Goal: Information Seeking & Learning: Learn about a topic

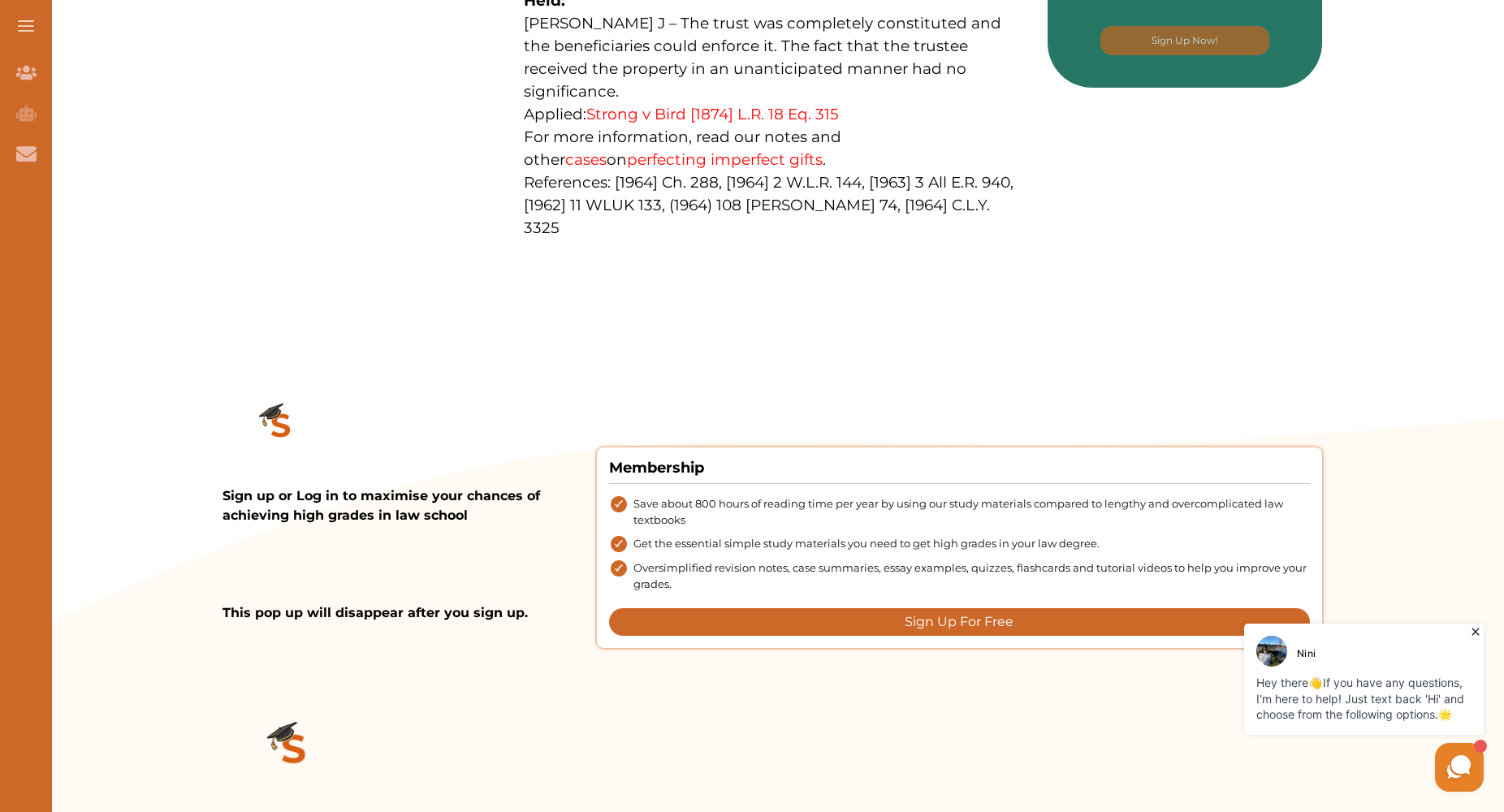
scroll to position [1077, 0]
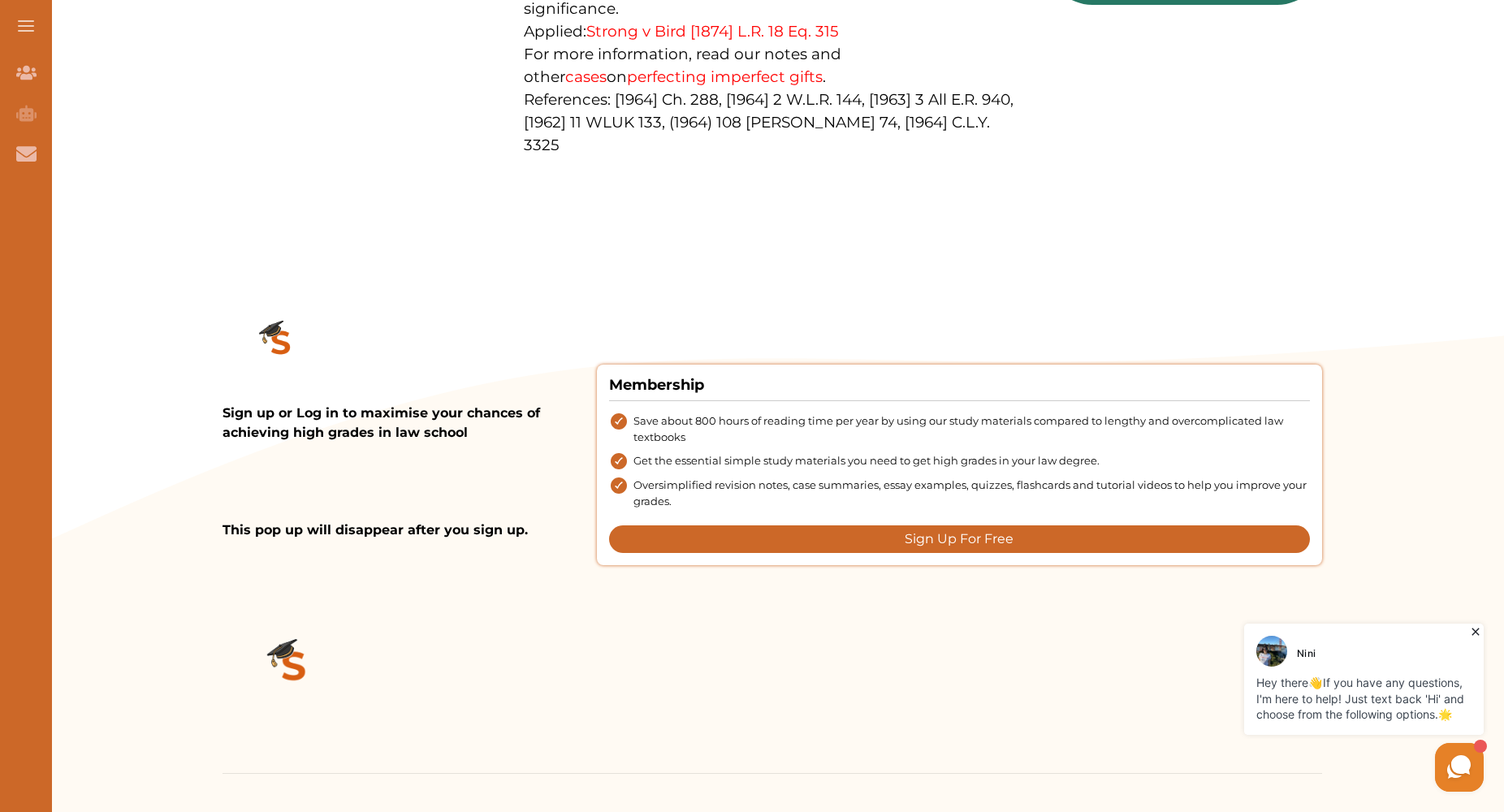
click at [1447, 770] on icon at bounding box center [1460, 767] width 31 height 31
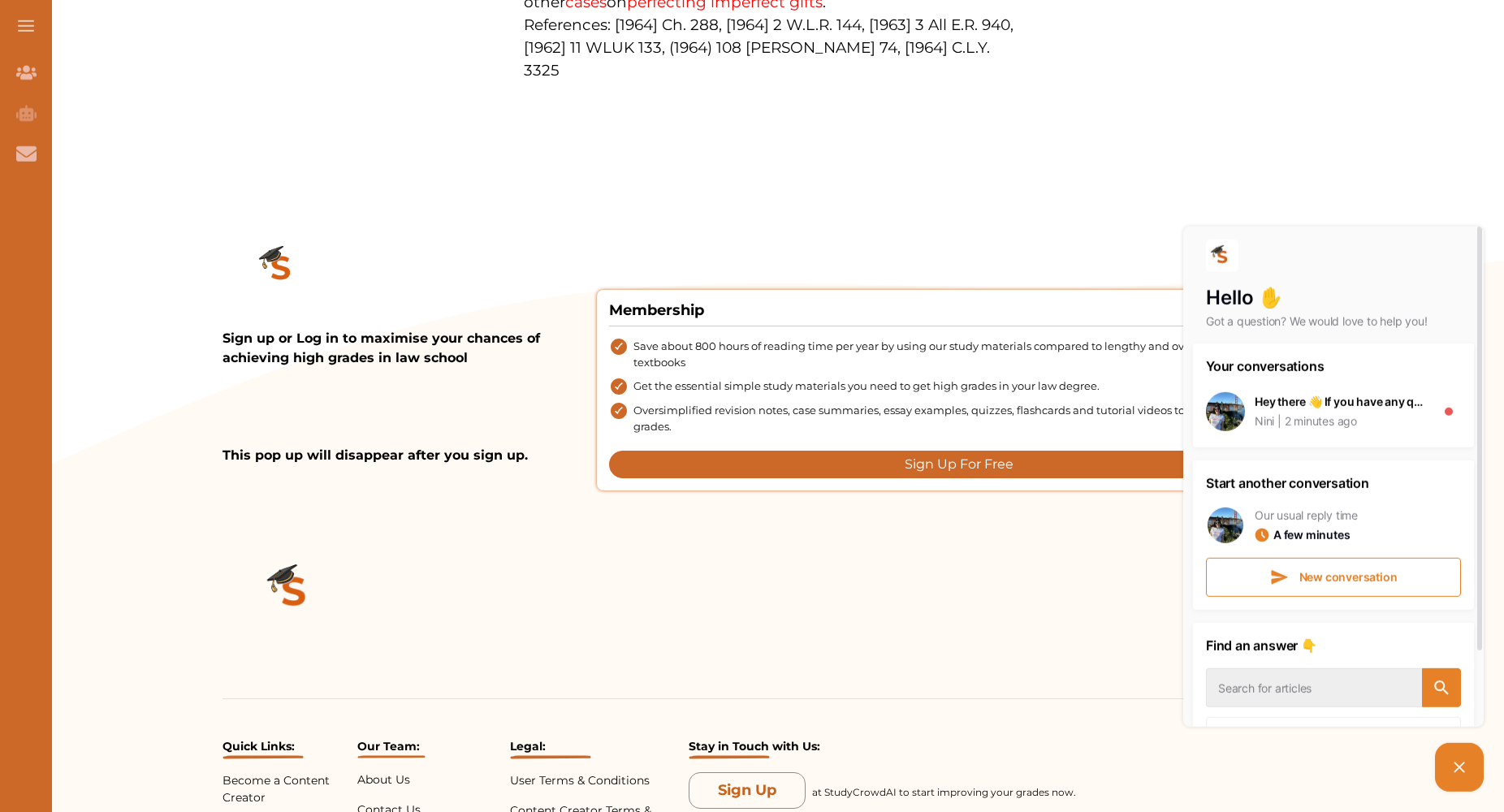
scroll to position [1112, 0]
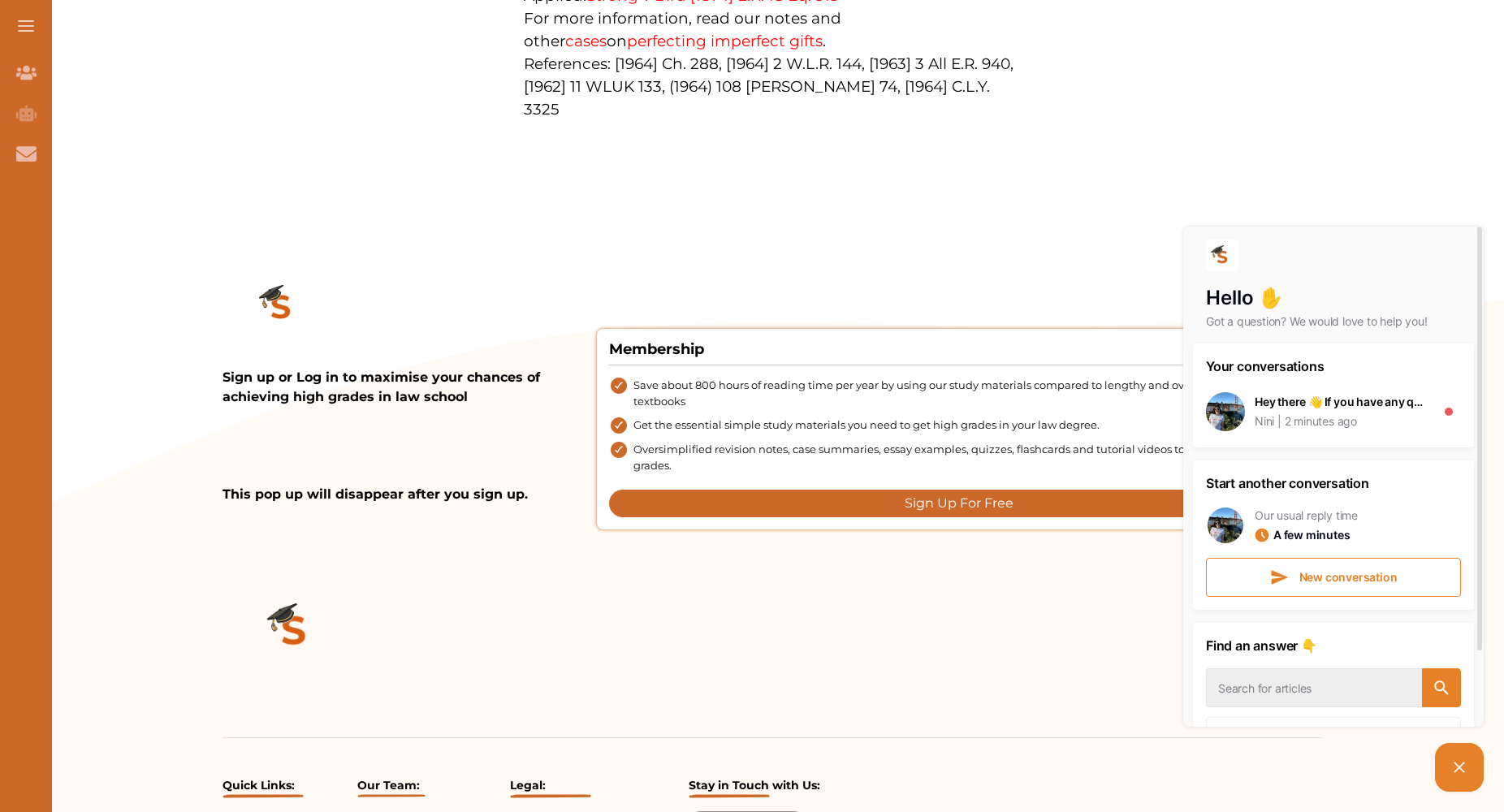
click at [939, 490] on button "Sign Up For Free" at bounding box center [959, 503] width 701 height 27
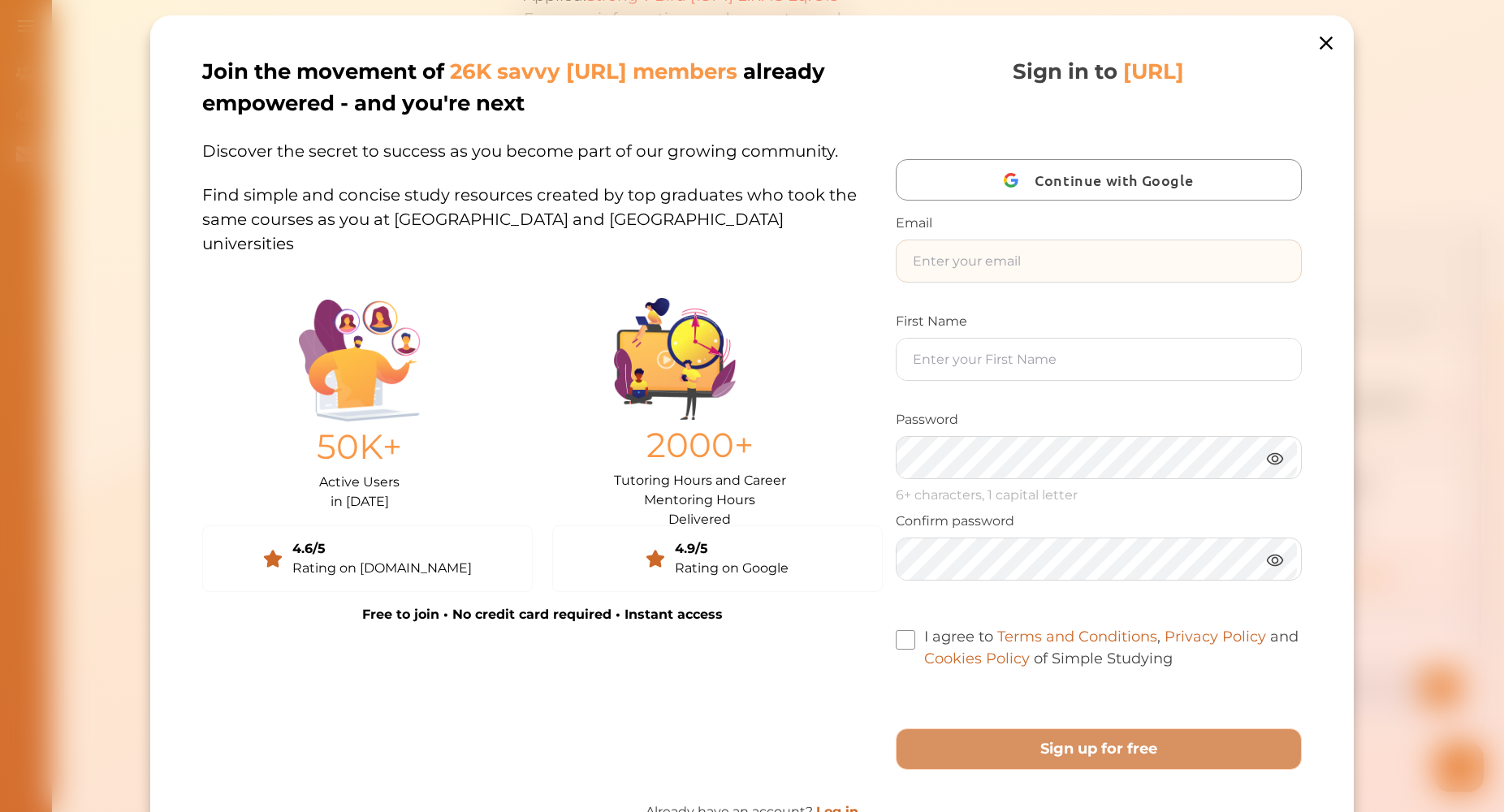
click at [969, 264] on input "text" at bounding box center [1098, 260] width 405 height 42
type input "[EMAIL_ADDRESS][DOMAIN_NAME]"
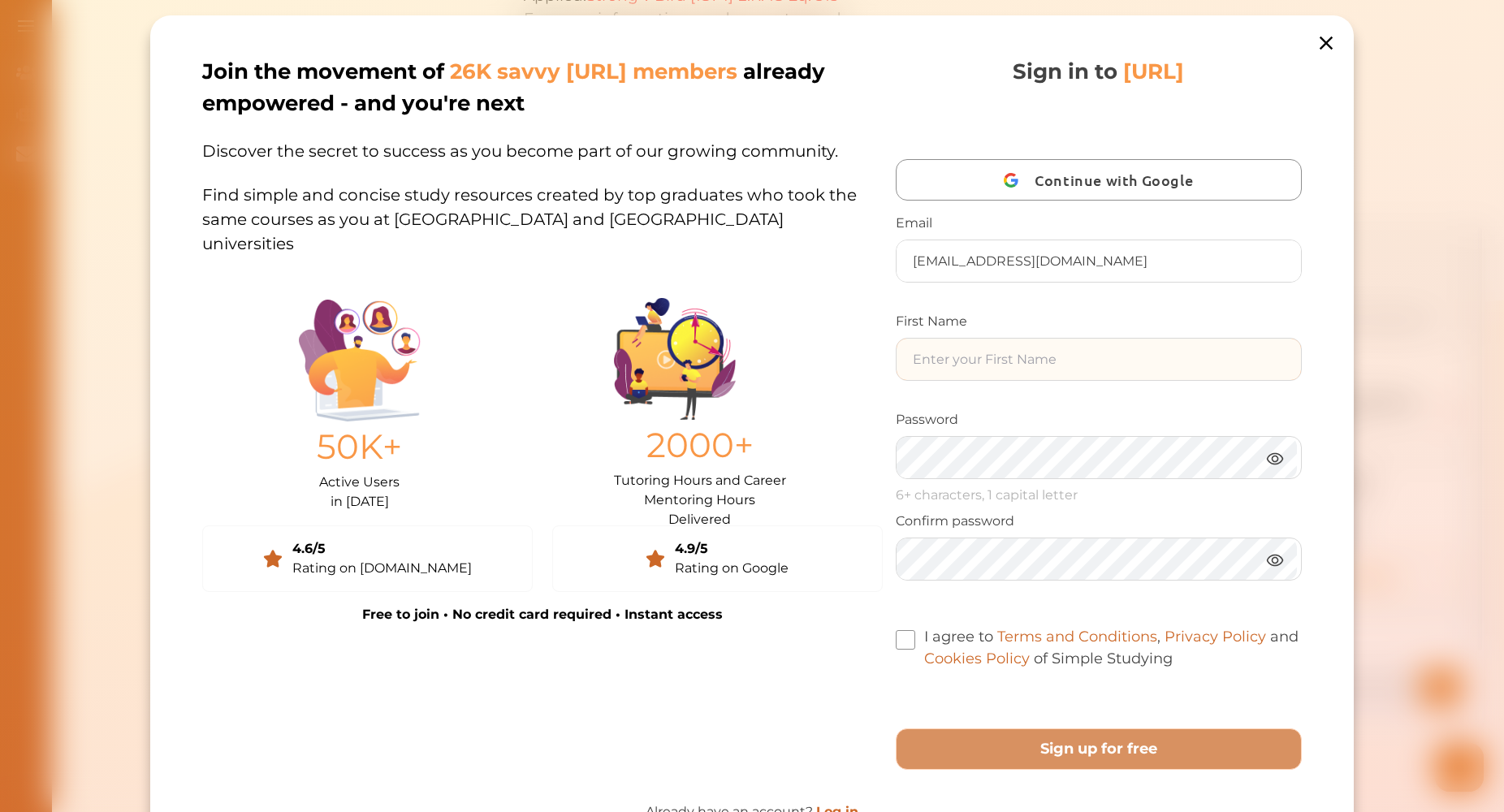
click at [1018, 362] on input "text" at bounding box center [1098, 359] width 405 height 42
type input "[PERSON_NAME]"
click at [900, 625] on div "Sign in to StudyCrowd.AI Continue with Google Email nzecrystal@hotmail.com Firs…" at bounding box center [1099, 385] width 407 height 660
click at [896, 641] on span at bounding box center [906, 640] width 19 height 19
click at [1173, 648] on input "I agree to Terms and Conditions , Privacy Policy and Cookies Policy of Simple S…" at bounding box center [1173, 648] width 0 height 0
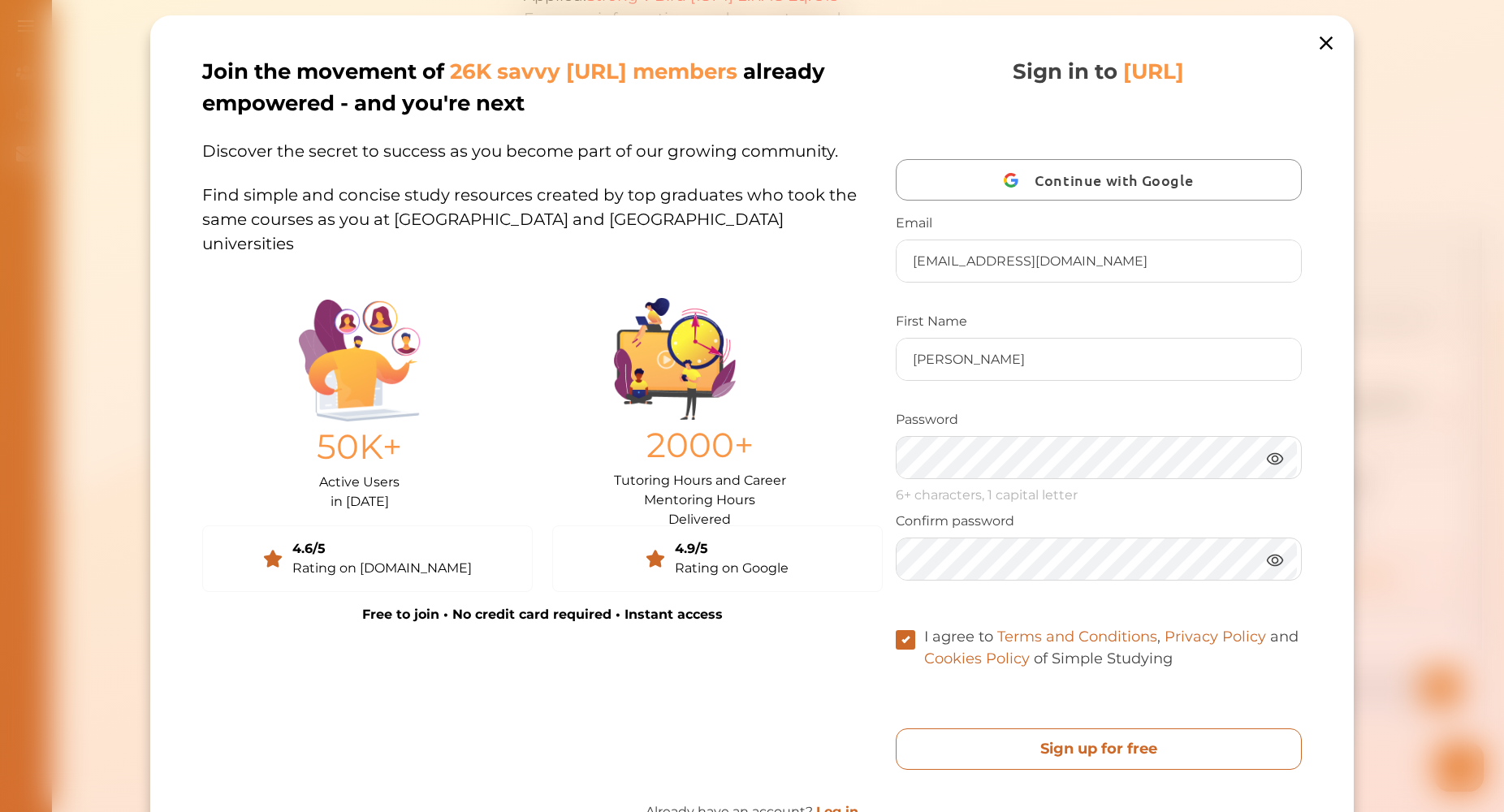
click at [1058, 760] on free "Sign up for free" at bounding box center [1099, 749] width 407 height 42
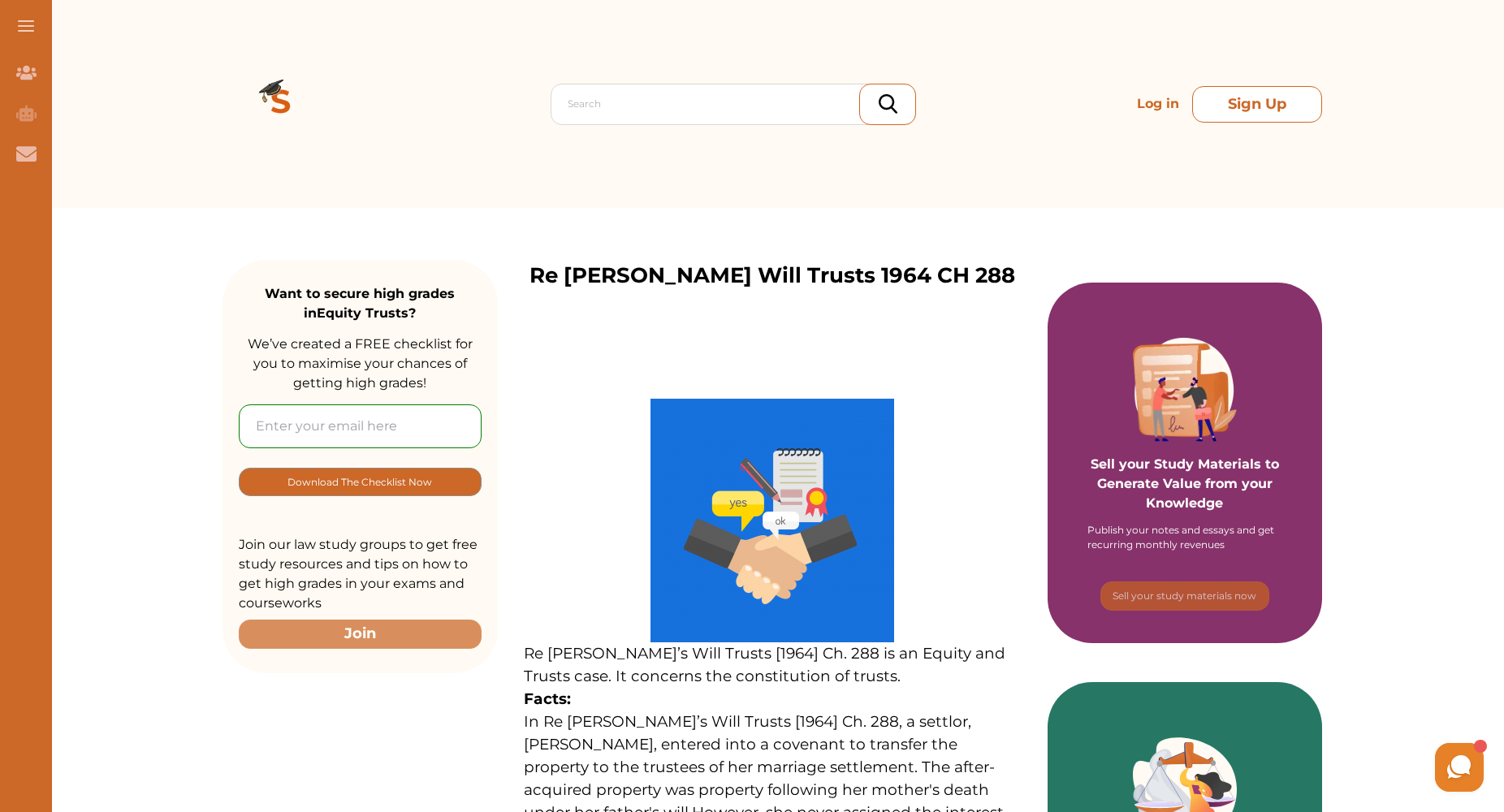
click at [1263, 101] on button "Sign Up" at bounding box center [1257, 104] width 130 height 36
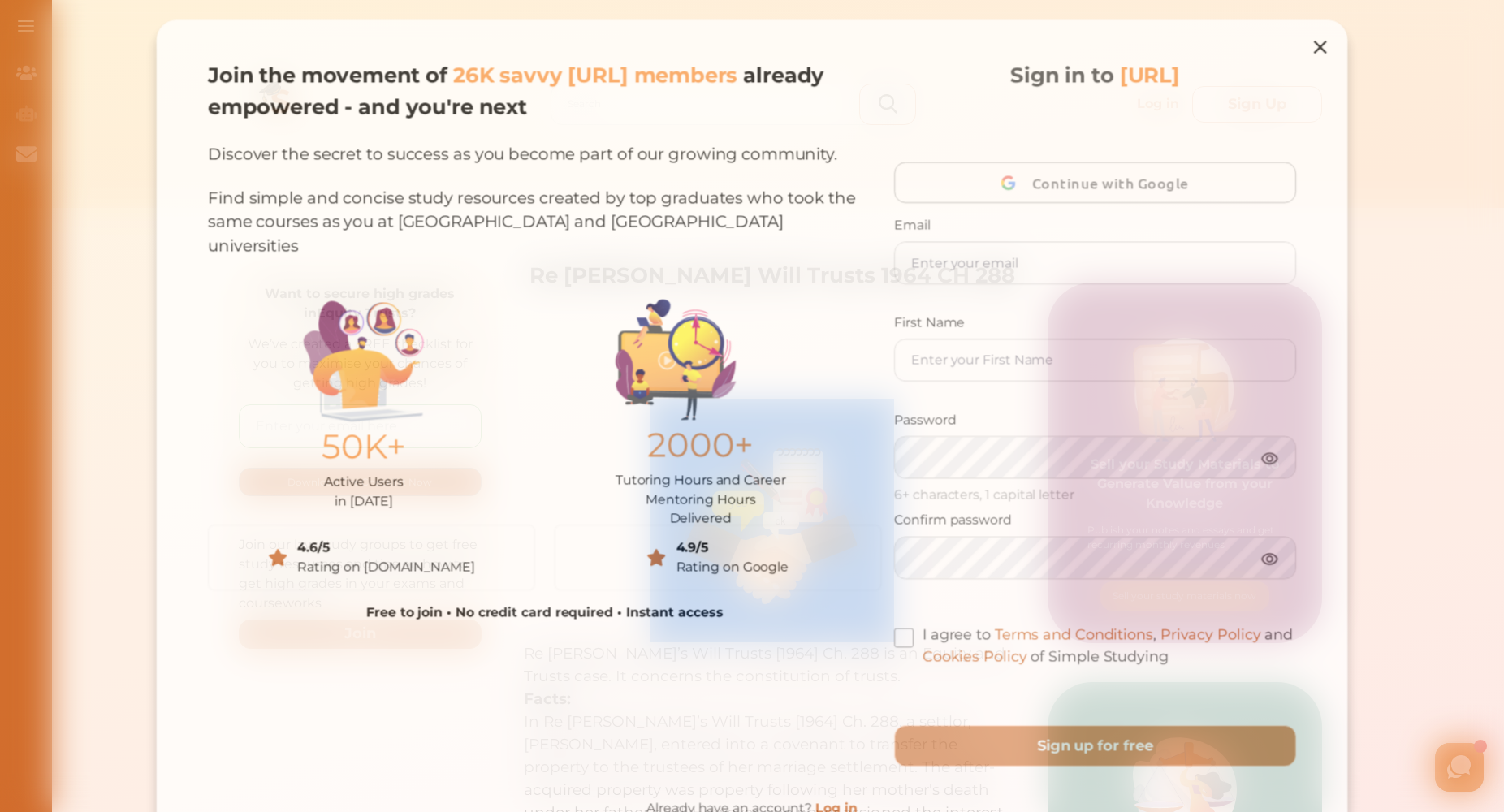
type input "[EMAIL_ADDRESS][DOMAIN_NAME]"
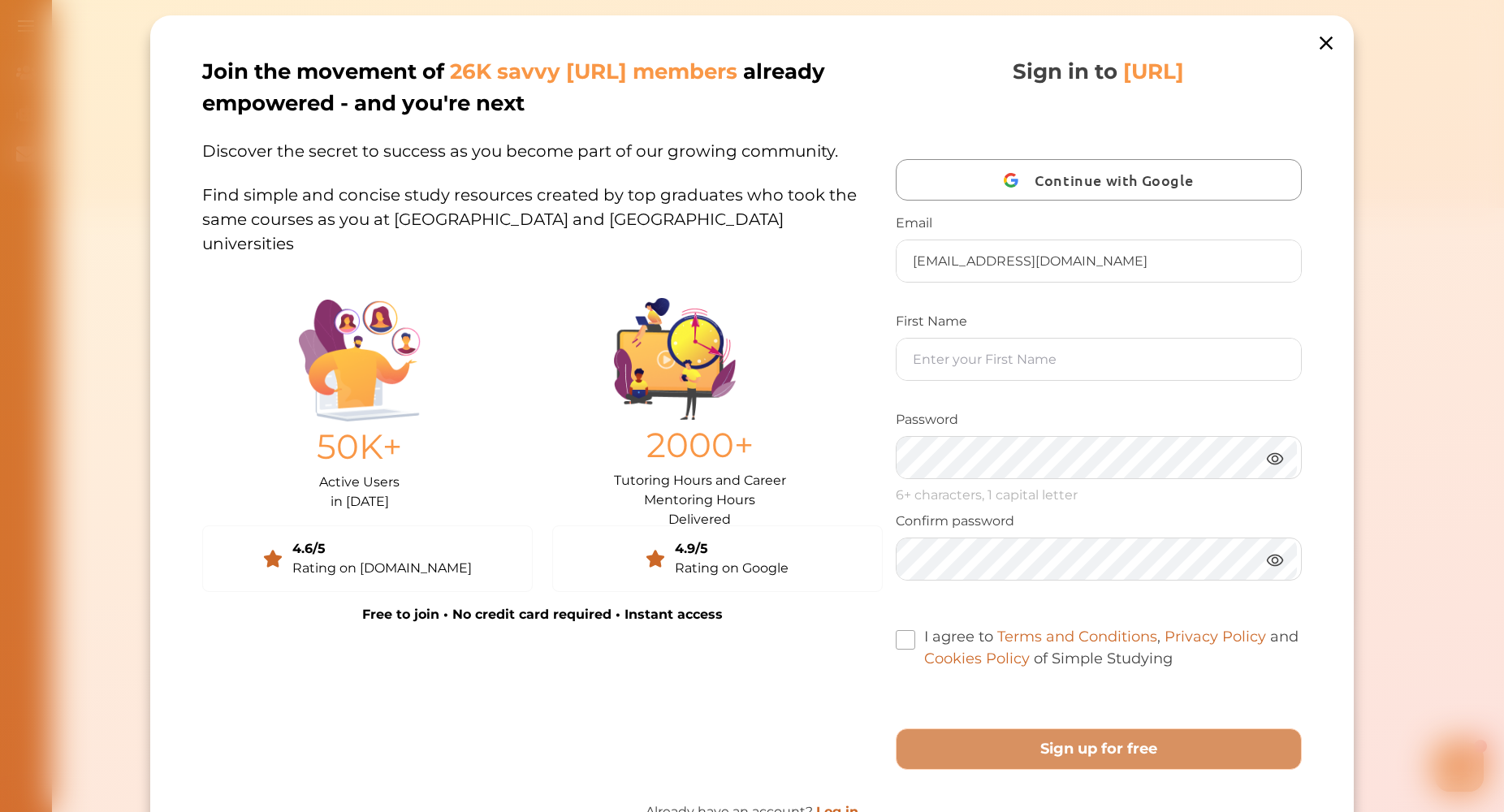
click at [896, 646] on span at bounding box center [906, 640] width 19 height 19
click at [1173, 648] on input "I agree to Terms and Conditions , Privacy Policy and Cookies Policy of Simple S…" at bounding box center [1173, 648] width 0 height 0
click at [942, 365] on input "text" at bounding box center [1098, 359] width 405 height 42
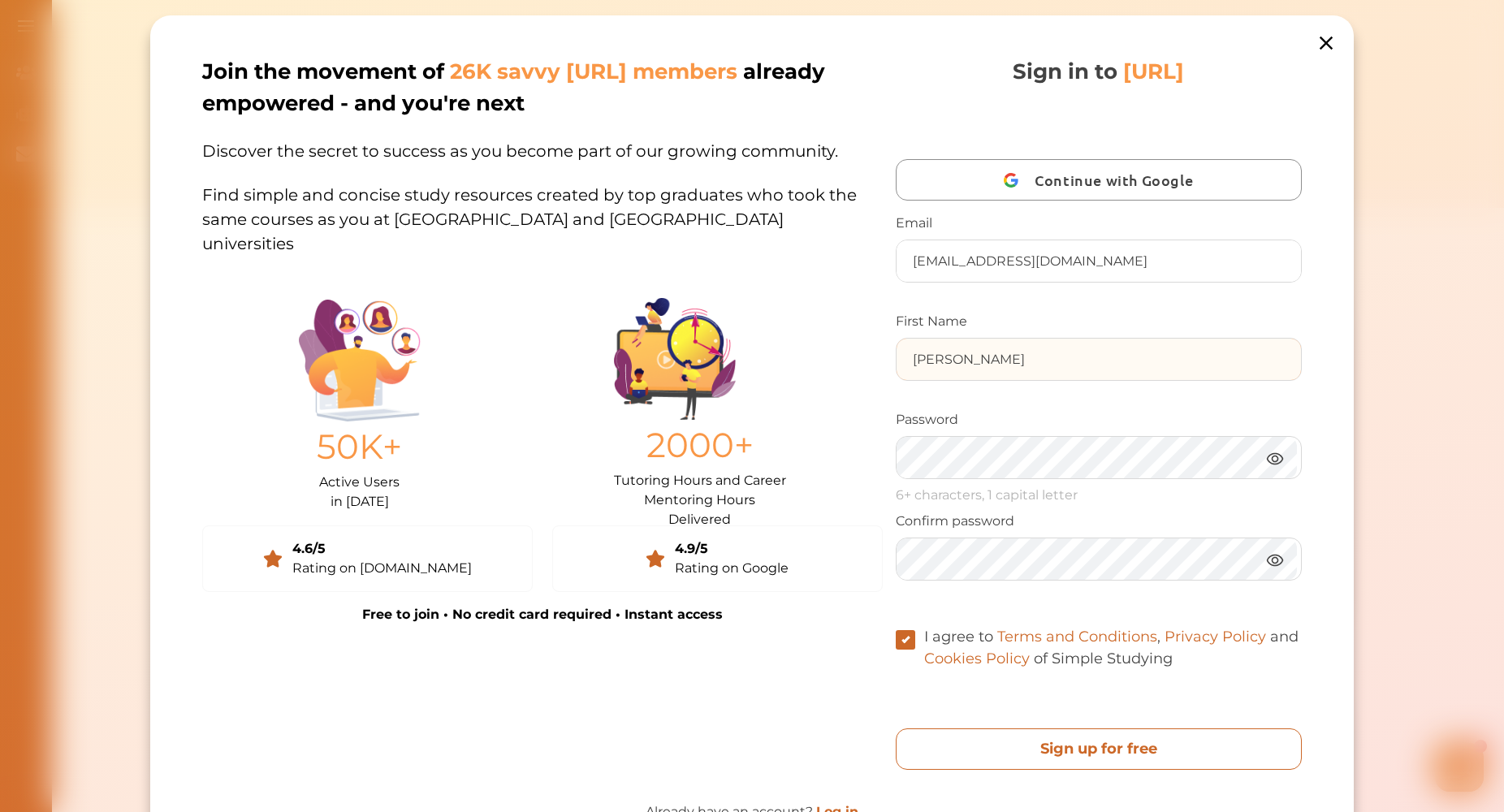
type input "[PERSON_NAME]"
click at [1058, 742] on free "Sign up for free" at bounding box center [1099, 749] width 407 height 42
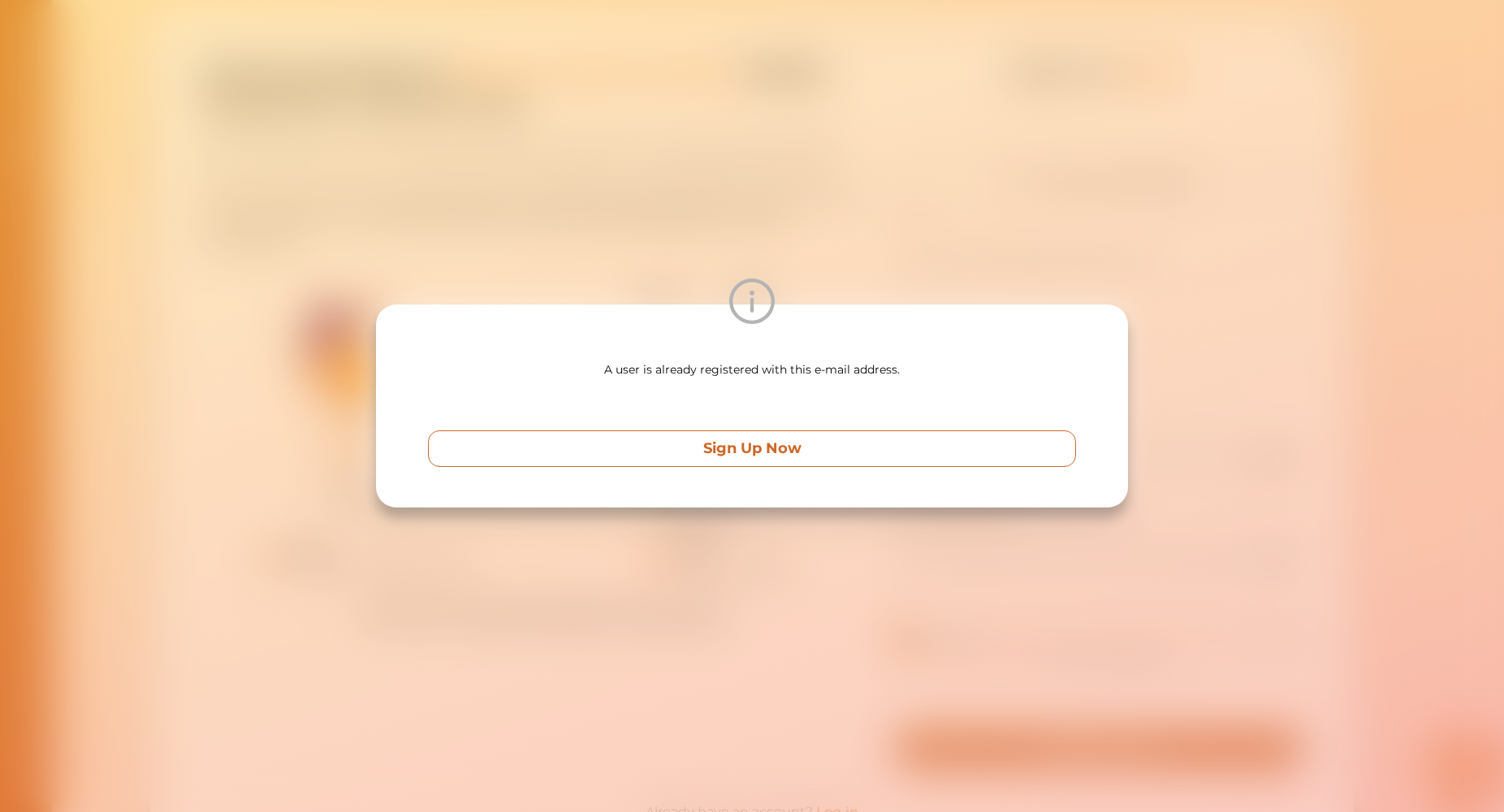
click at [792, 444] on p "Sign Up Now" at bounding box center [752, 448] width 98 height 22
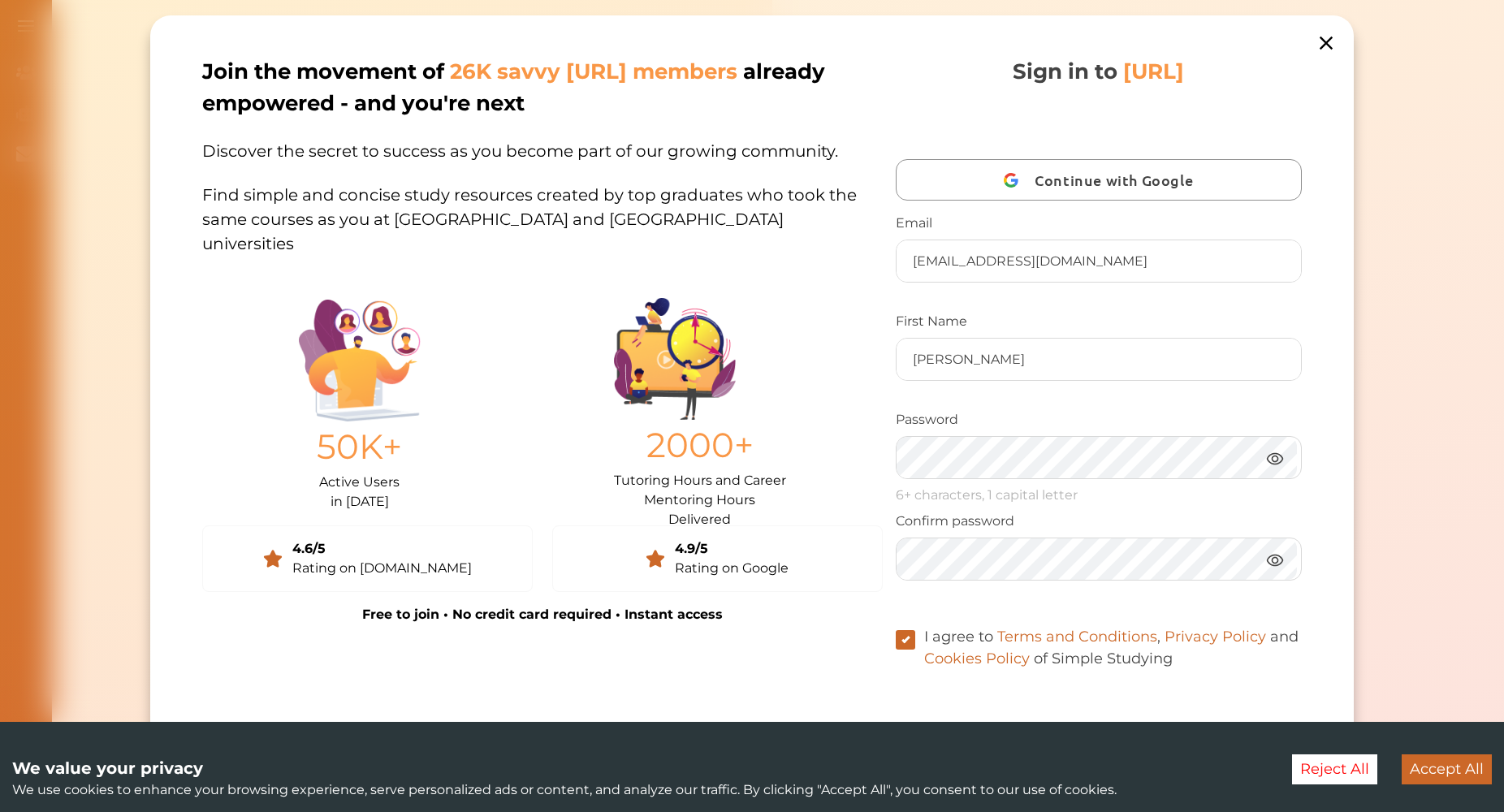
type input "[EMAIL_ADDRESS][DOMAIN_NAME]"
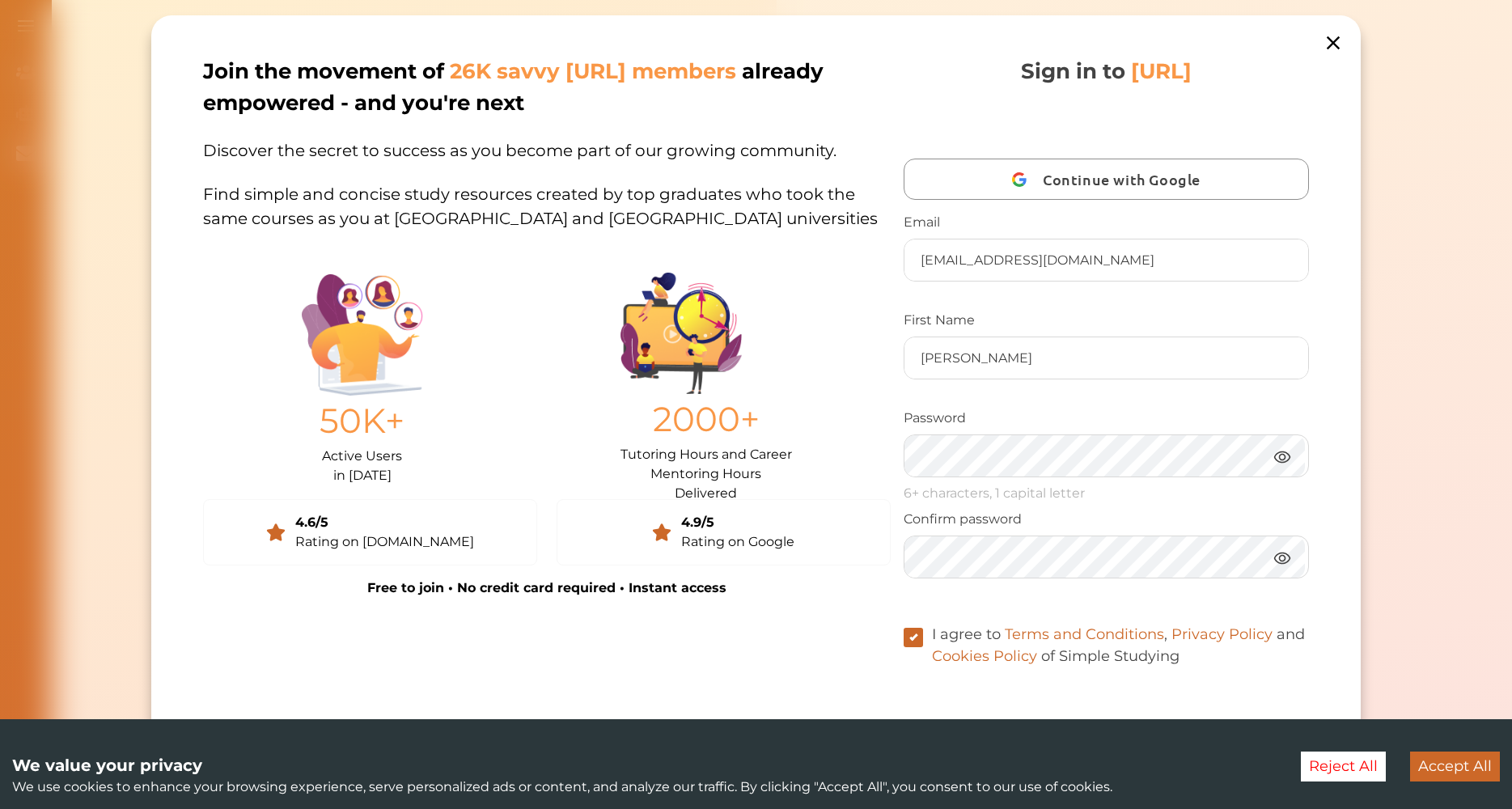
click at [1463, 761] on button "Accept All" at bounding box center [1455, 767] width 90 height 30
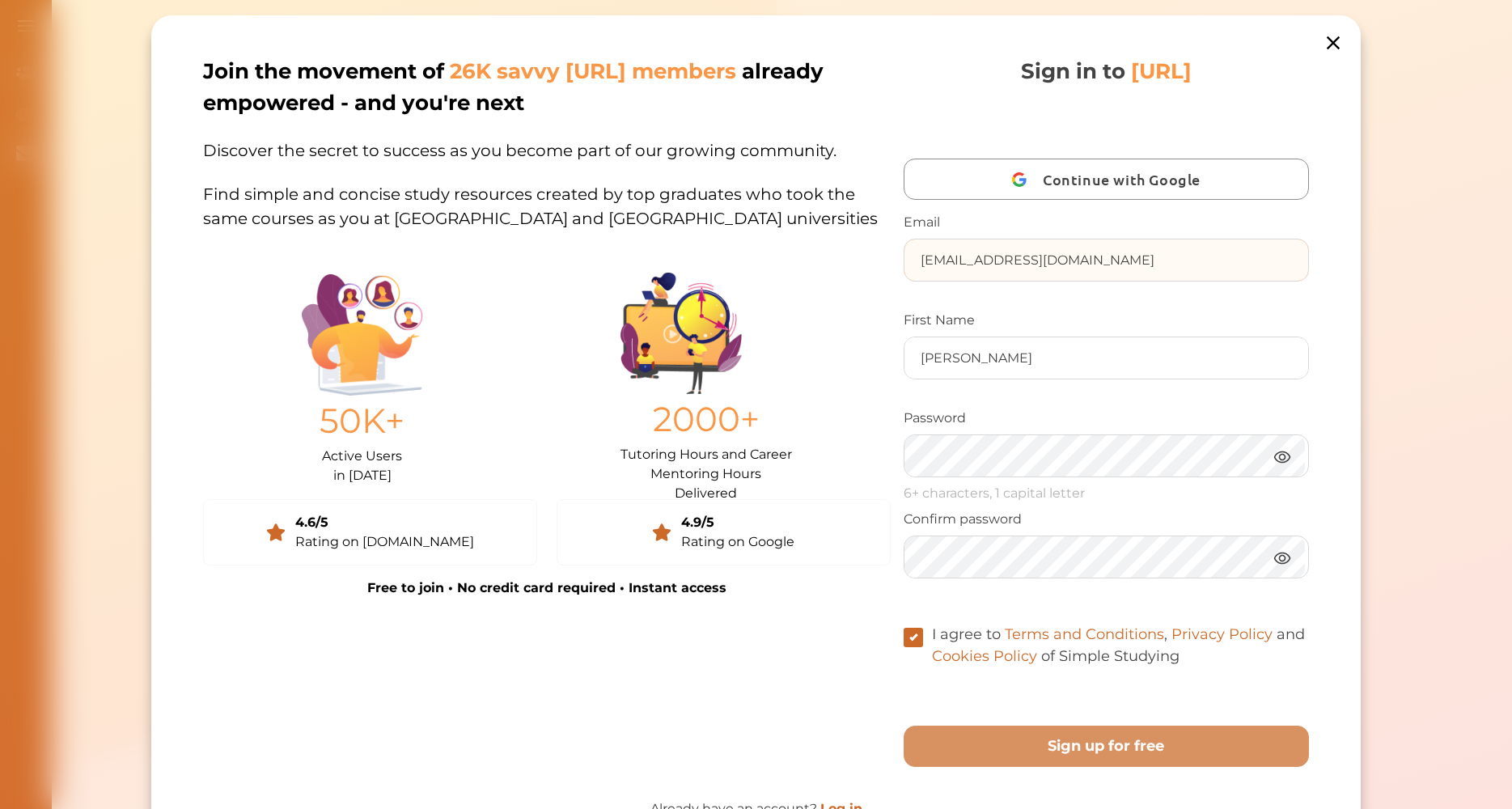
click at [1097, 265] on input "[EMAIL_ADDRESS][DOMAIN_NAME]" at bounding box center [1106, 259] width 405 height 41
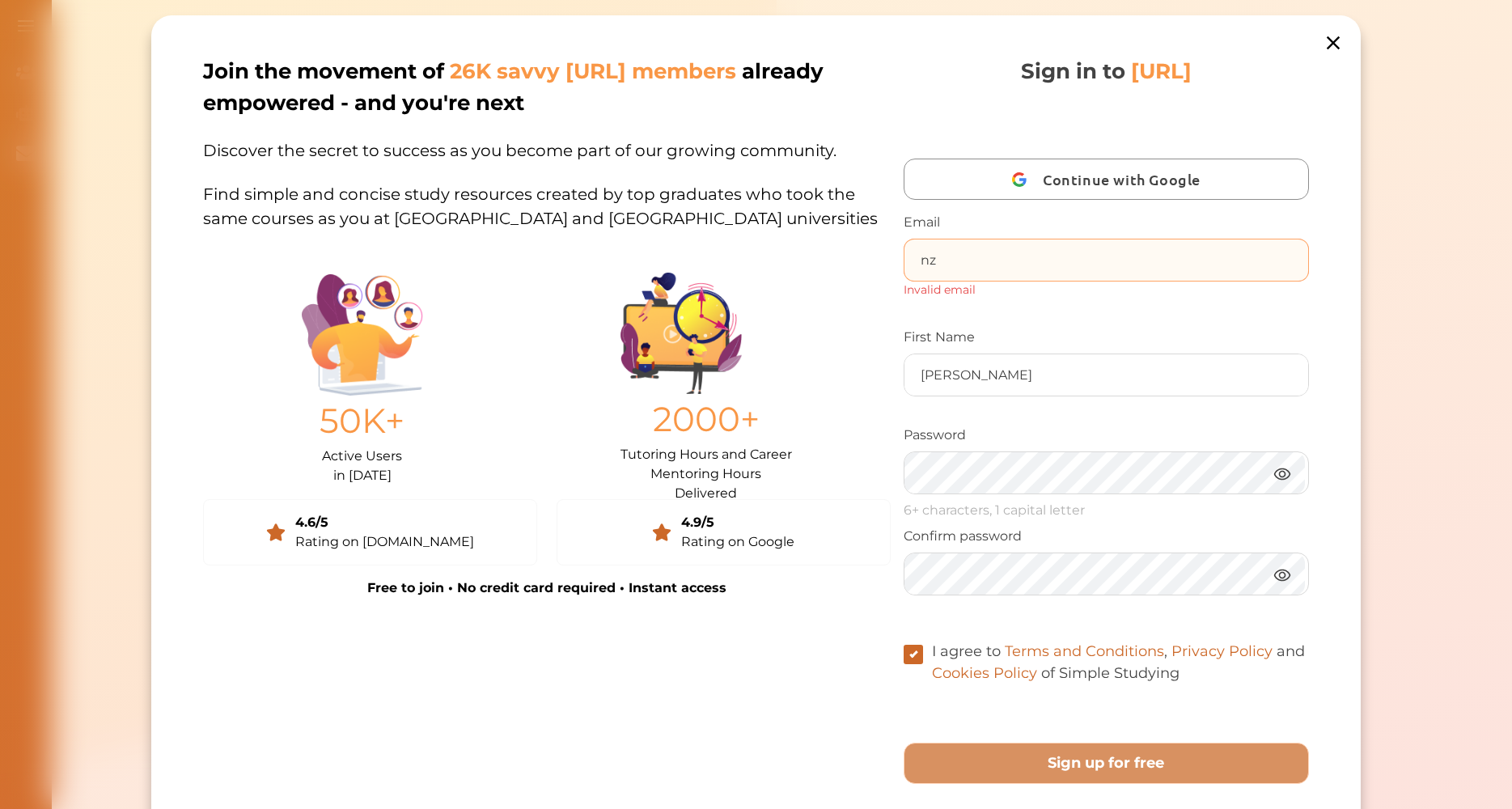
type input "n"
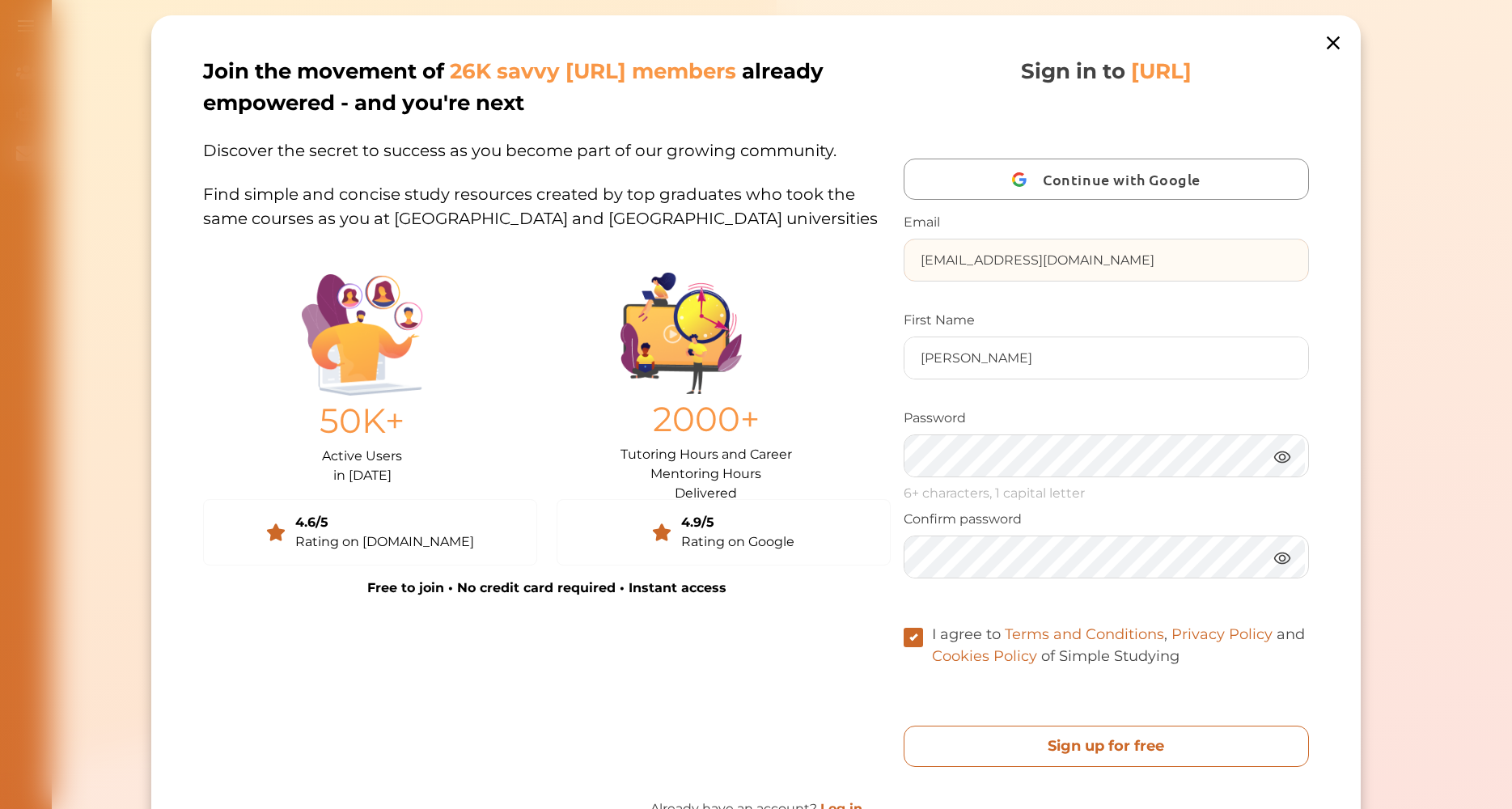
type input "[EMAIL_ADDRESS][DOMAIN_NAME]"
click at [1026, 739] on free "Sign up for free" at bounding box center [1106, 746] width 406 height 41
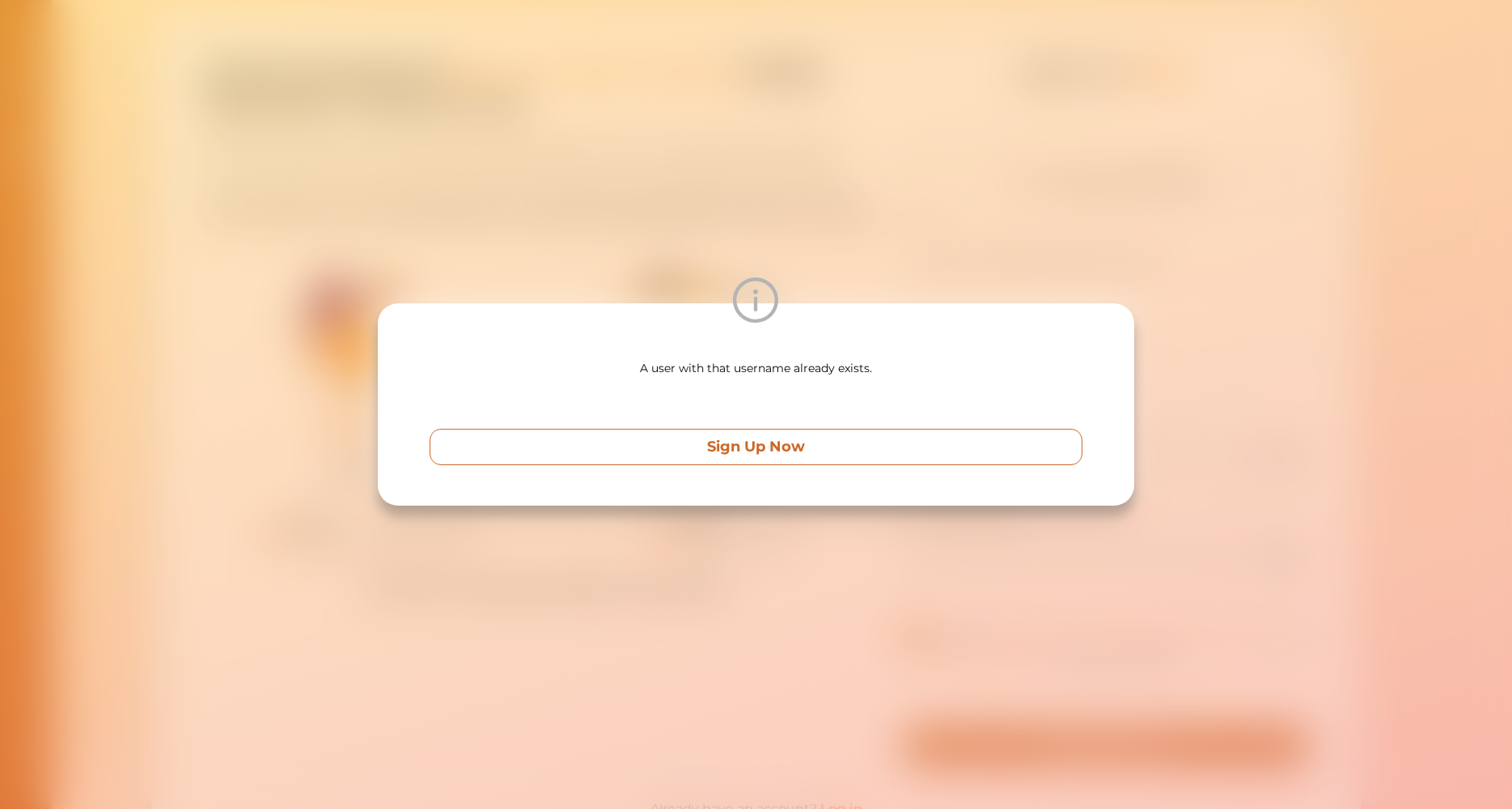
click at [741, 444] on p "Sign Up Now" at bounding box center [756, 446] width 98 height 22
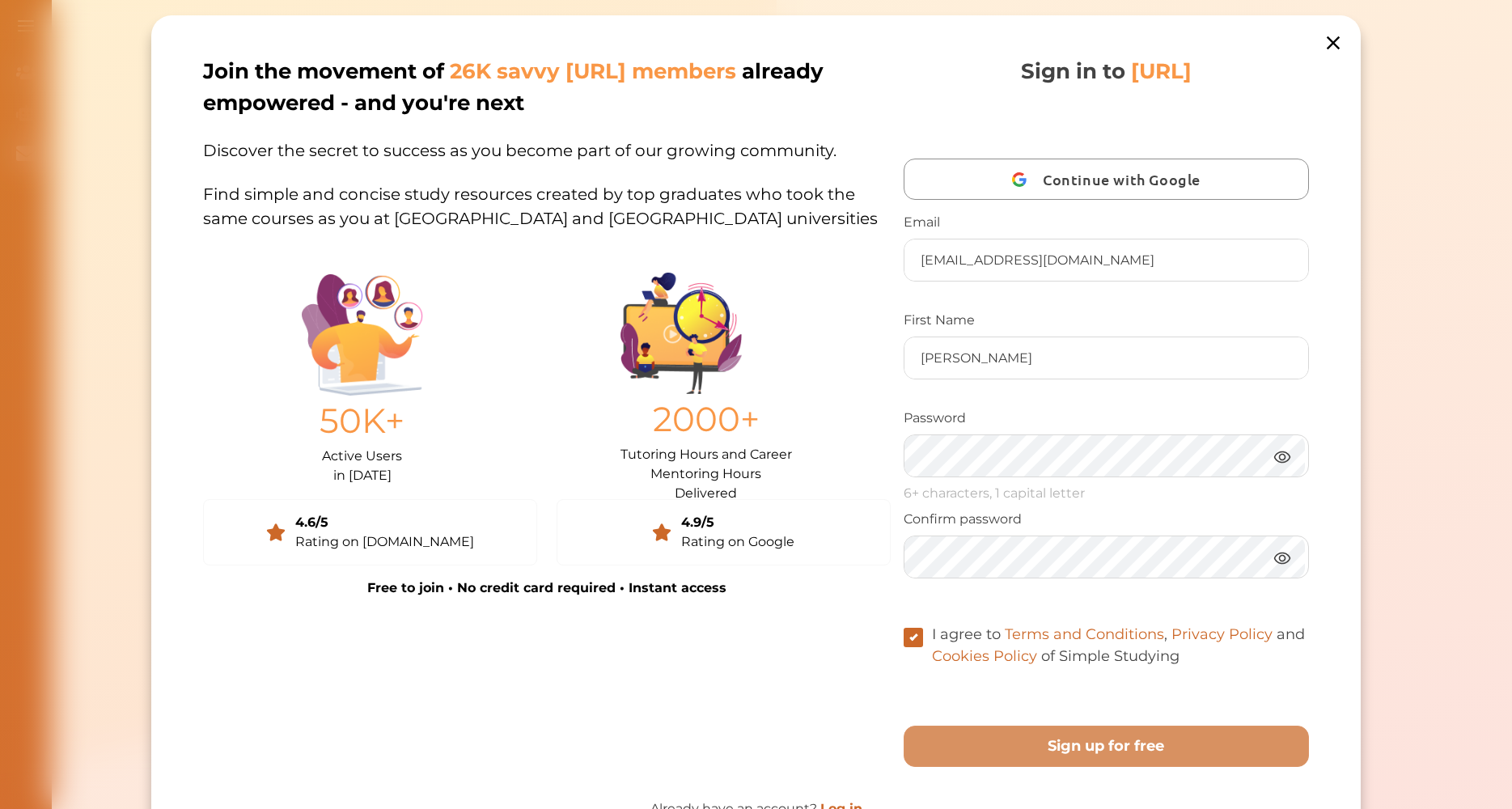
click at [1321, 40] on icon at bounding box center [1333, 43] width 23 height 23
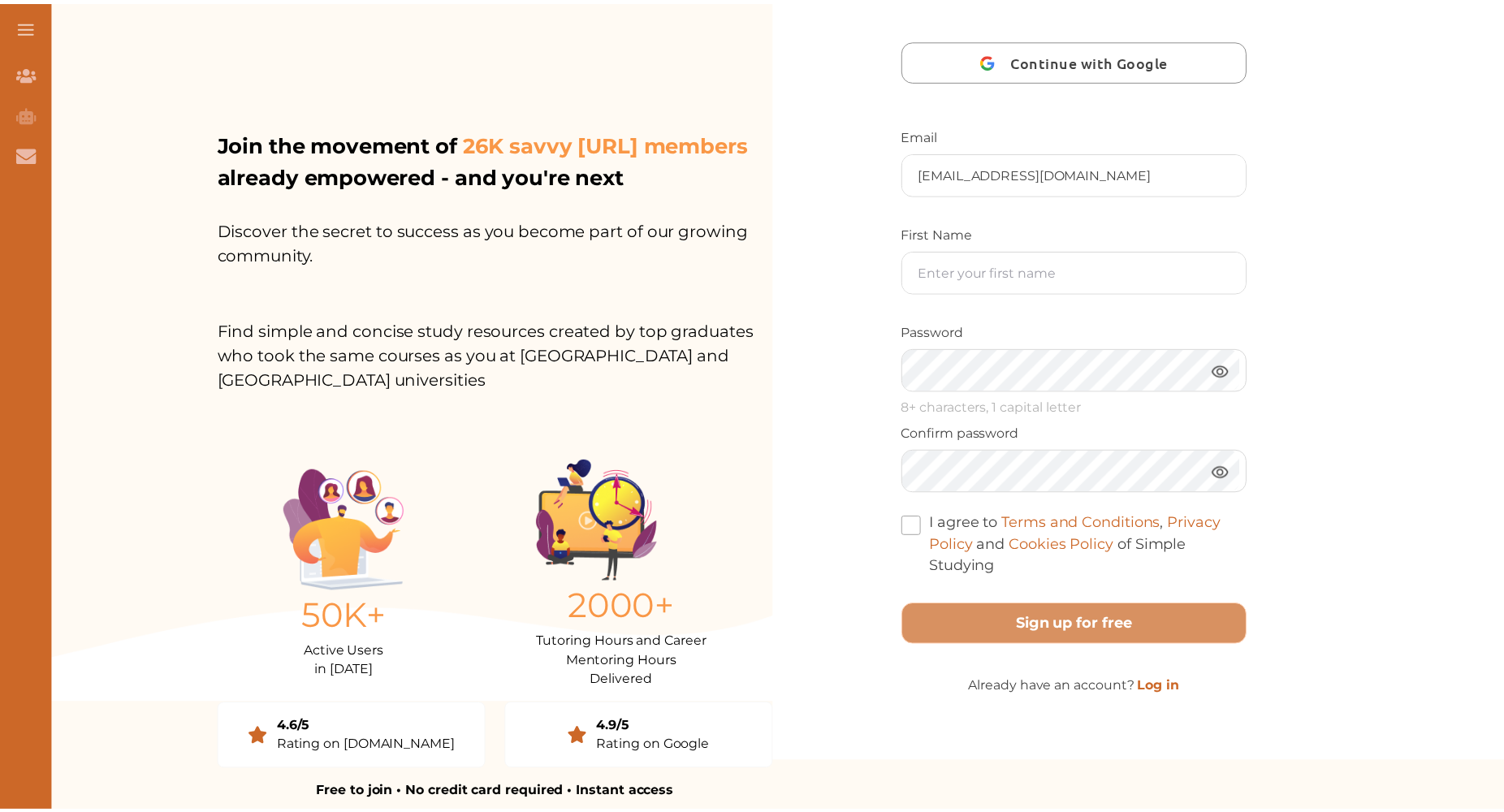
scroll to position [153, 0]
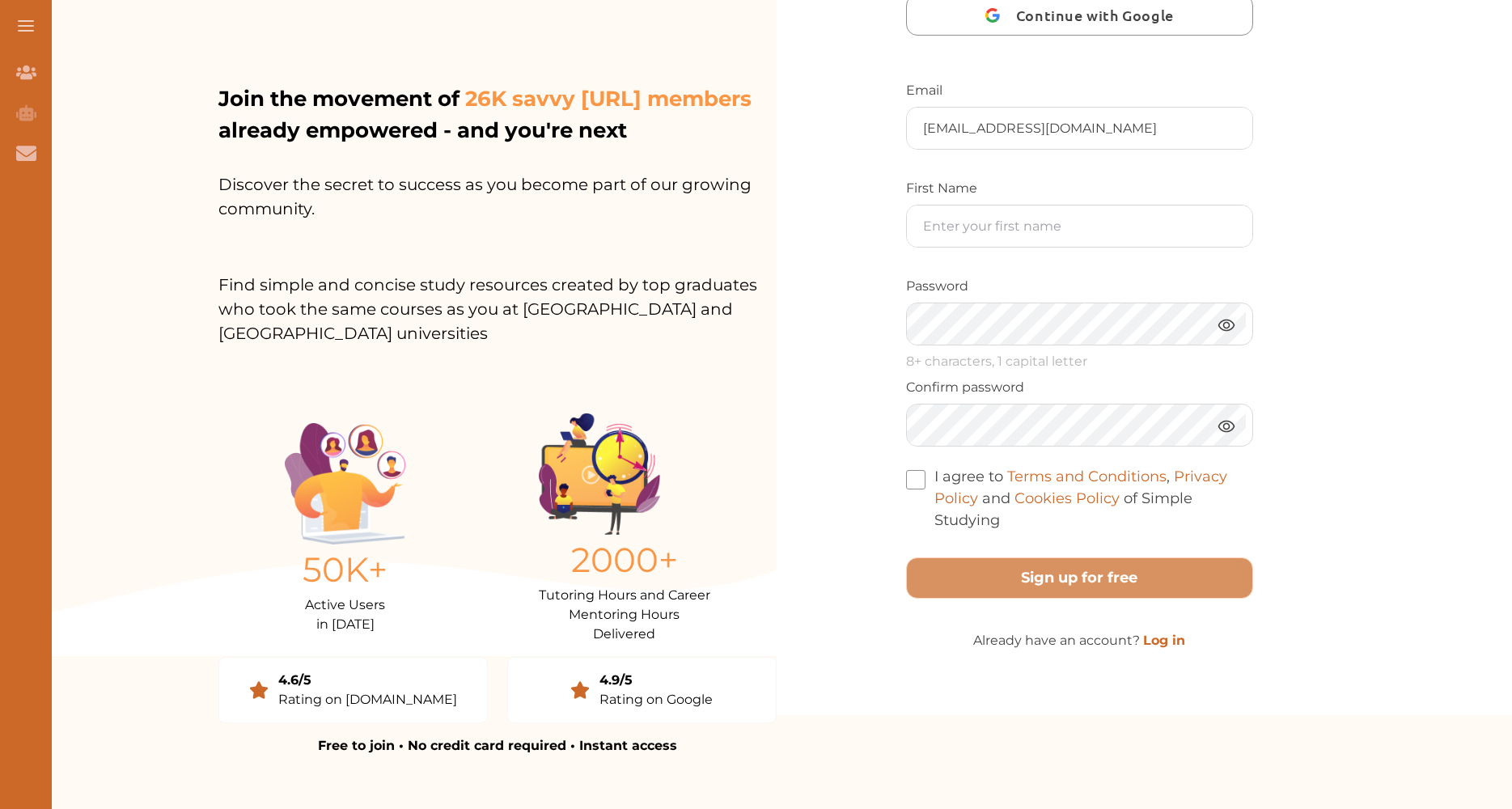
click at [1156, 648] on link "Log in" at bounding box center [1164, 640] width 42 height 15
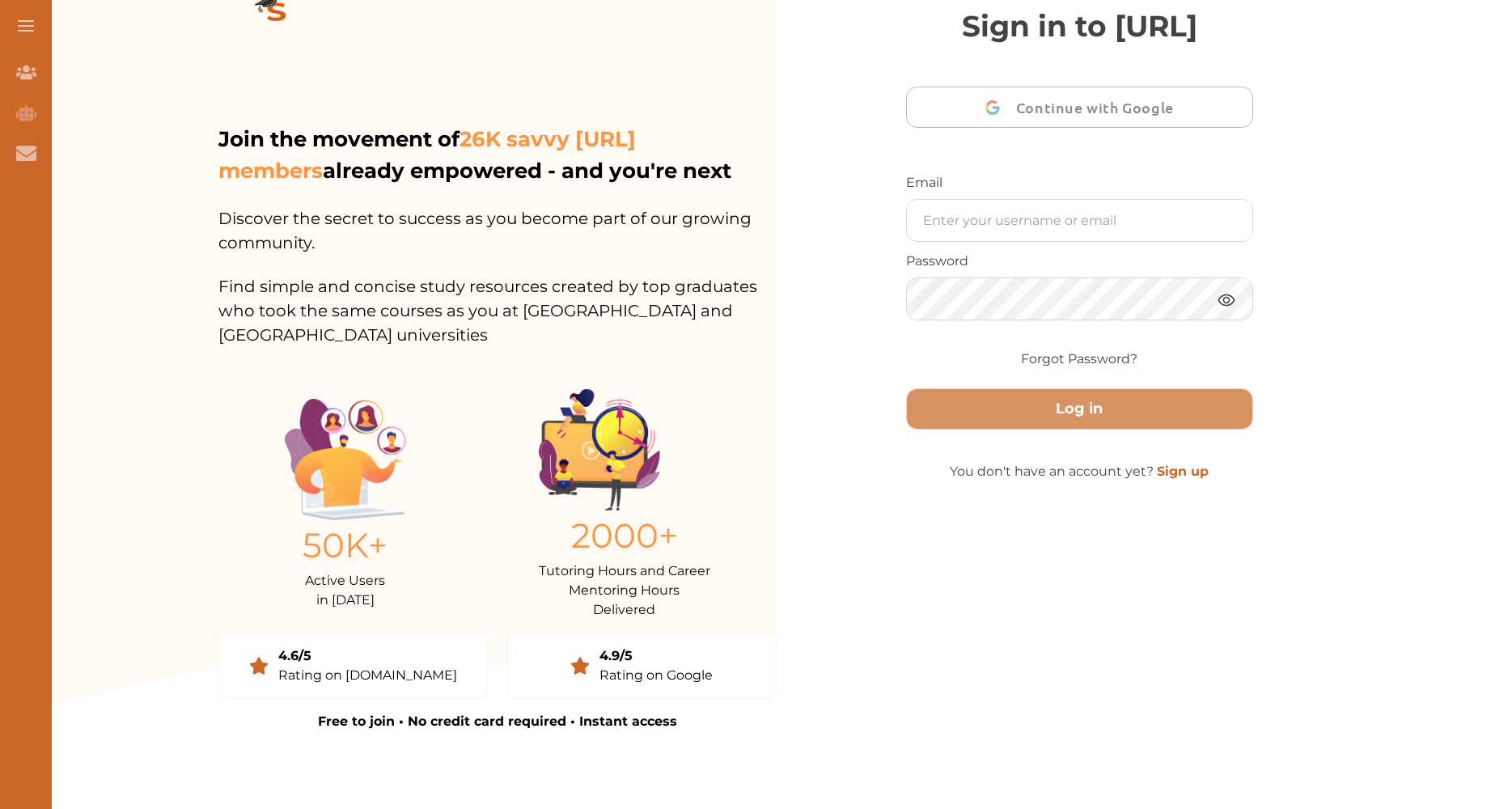
type input "[EMAIL_ADDRESS][DOMAIN_NAME]"
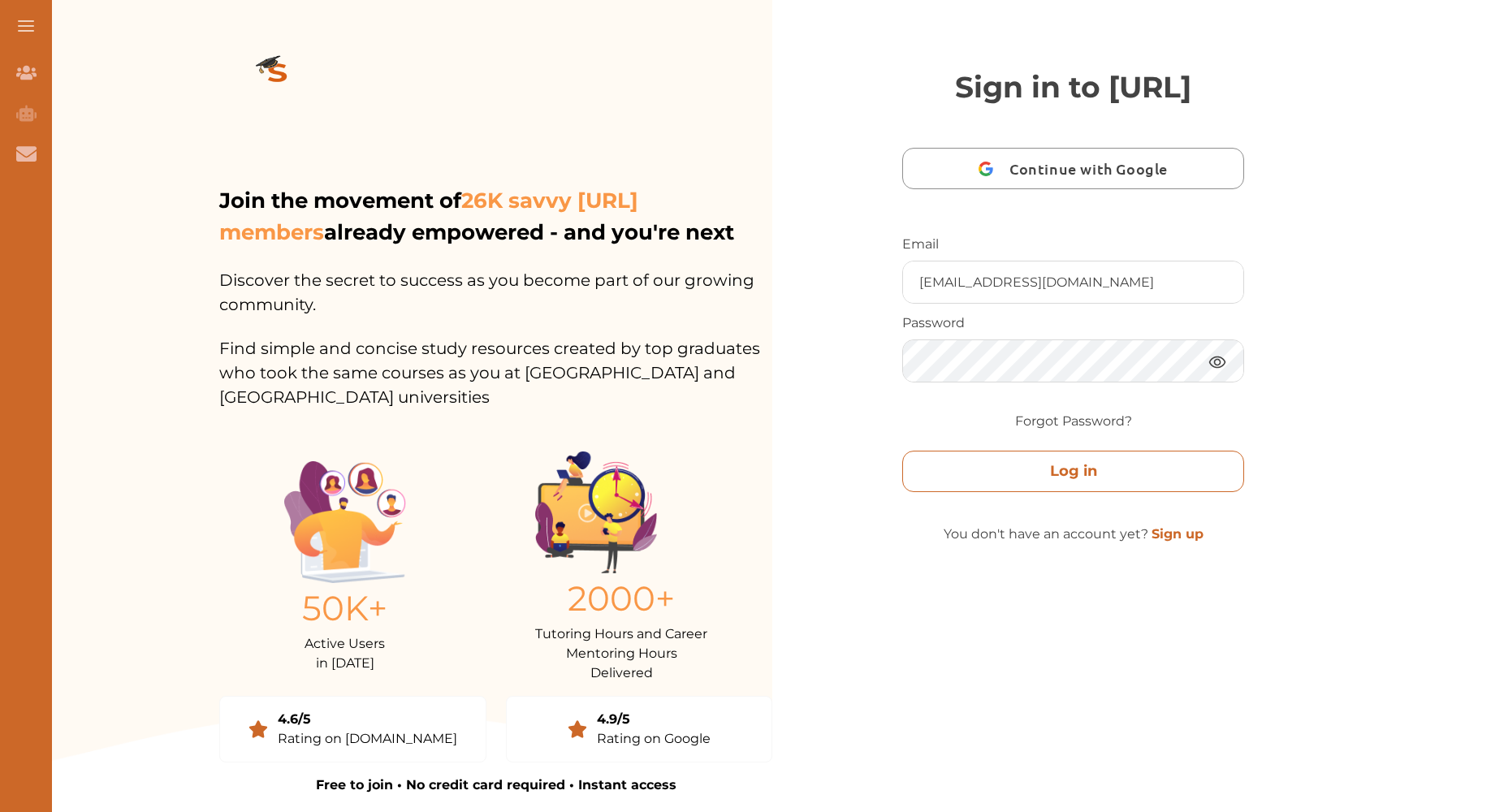
click at [1081, 492] on button "Log in" at bounding box center [1074, 471] width 342 height 42
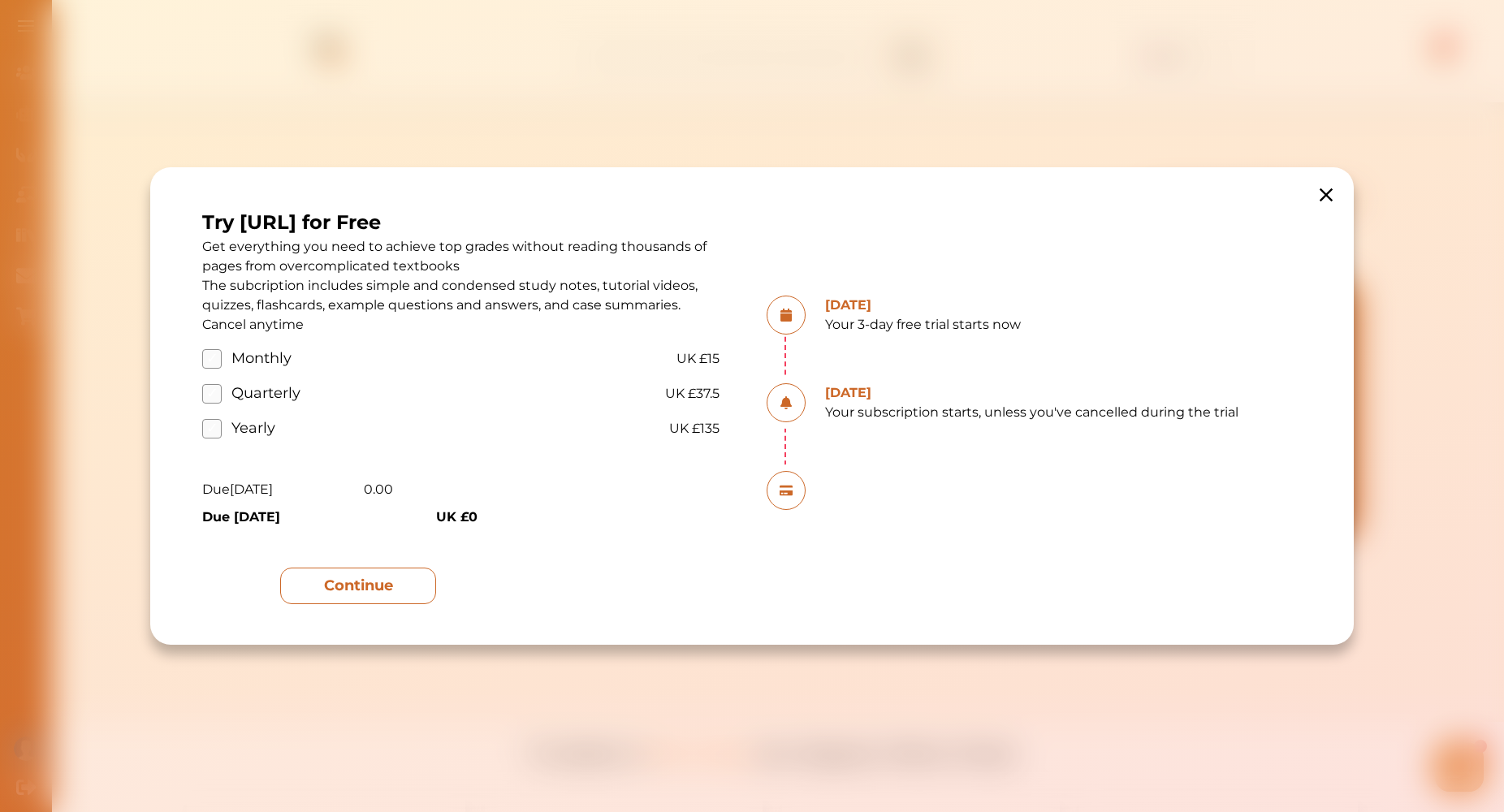
click at [356, 592] on button "Continue" at bounding box center [358, 585] width 156 height 36
click at [354, 584] on button "Continue" at bounding box center [358, 585] width 156 height 36
click at [218, 391] on label "Quarterly" at bounding box center [243, 393] width 82 height 22
click at [0, 0] on input "Quarterly" at bounding box center [0, 0] width 0 height 0
click at [358, 590] on button "Continue" at bounding box center [358, 585] width 156 height 36
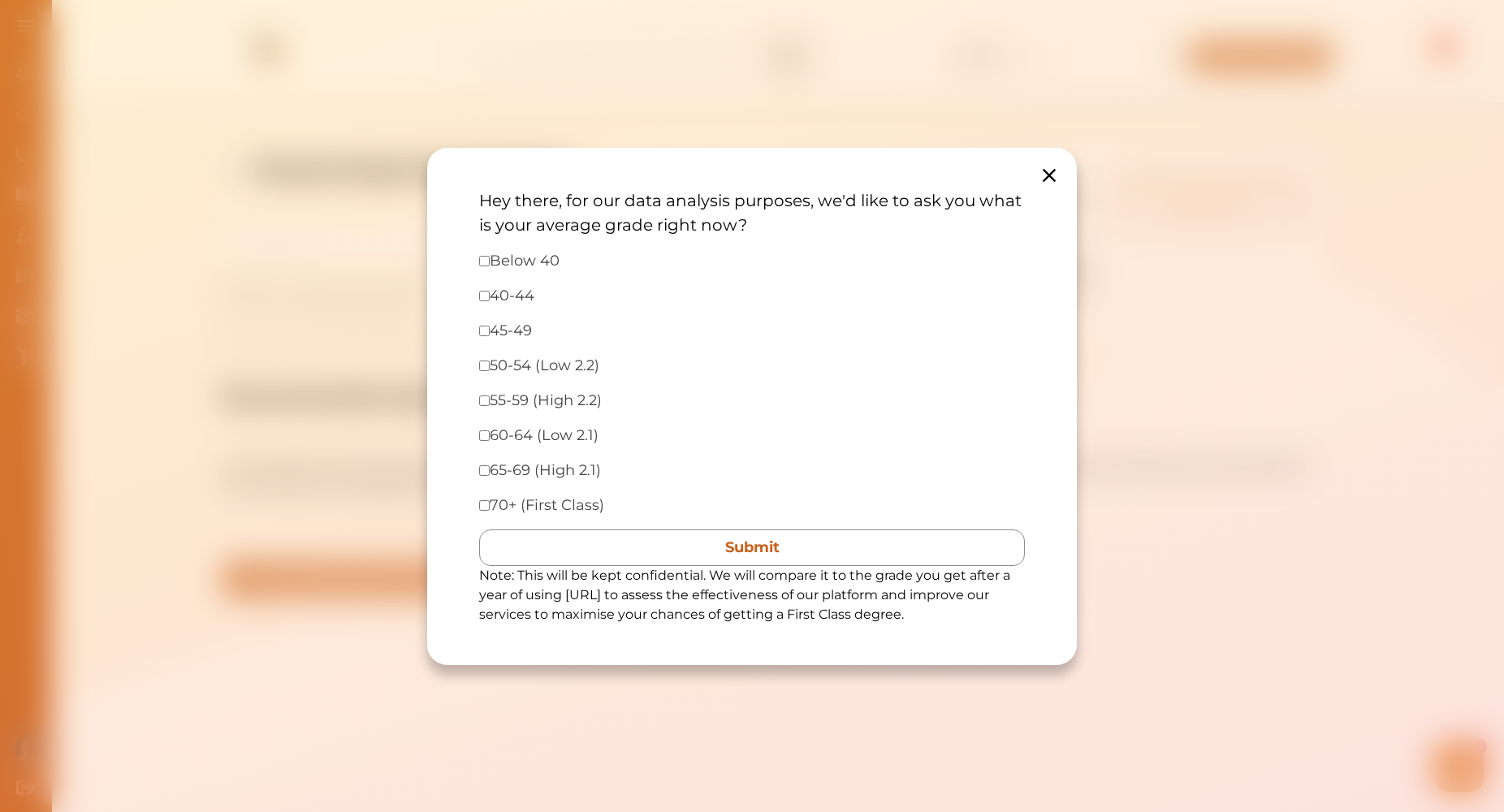
click at [484, 368] on input "checkbox" at bounding box center [485, 366] width 11 height 11
checkbox input "true"
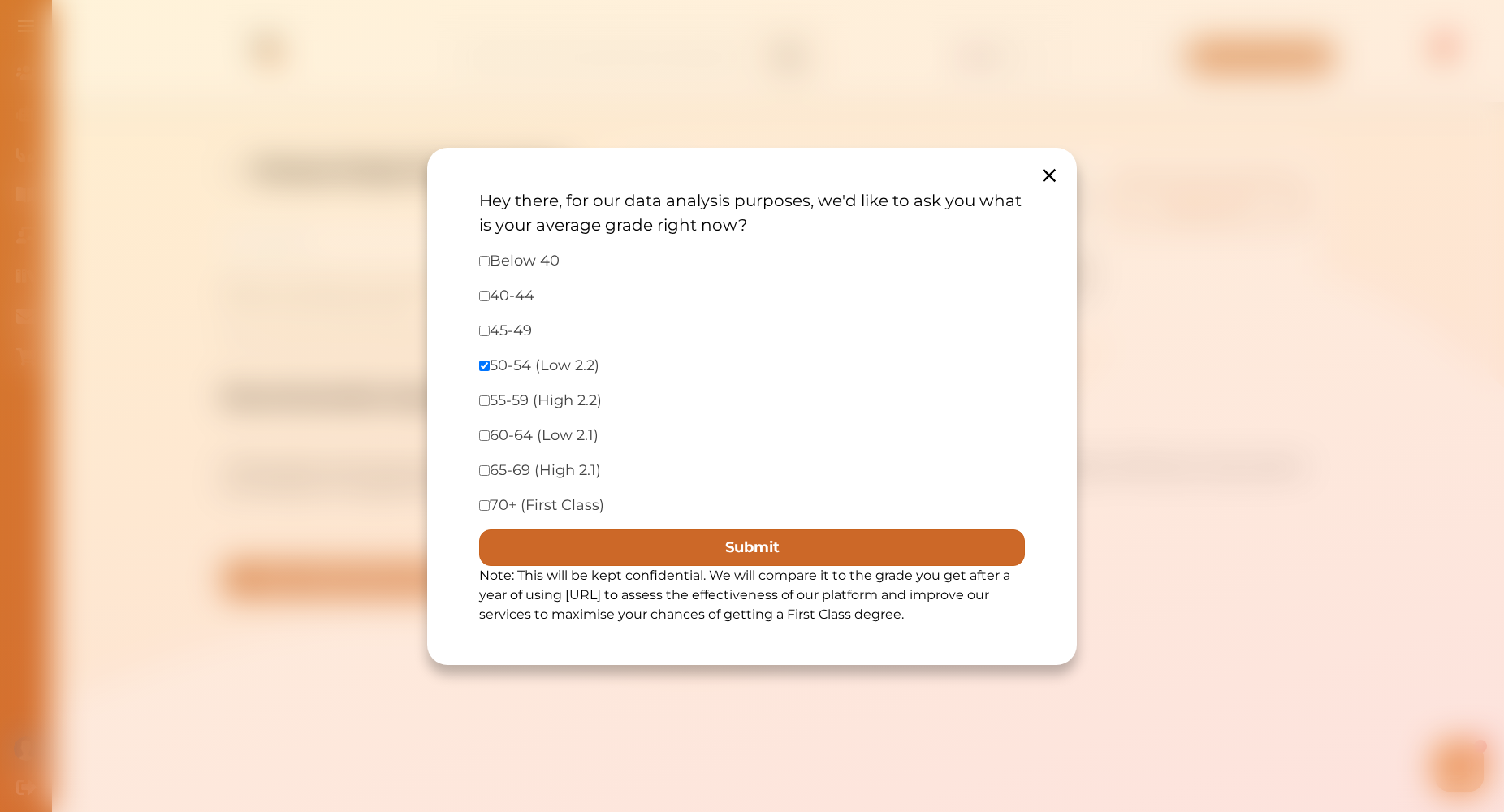
click at [773, 545] on button "Submit" at bounding box center [752, 547] width 546 height 36
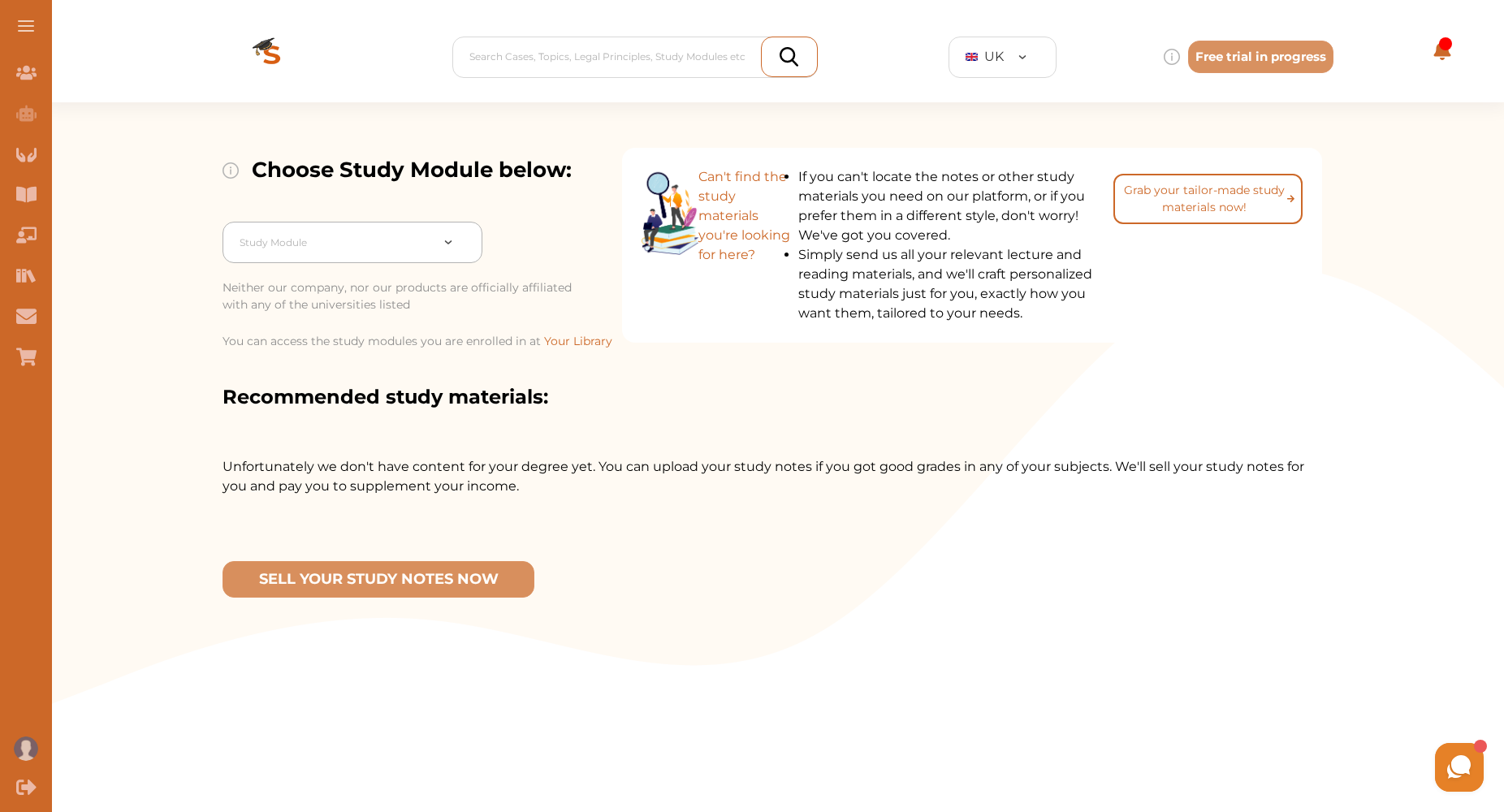
click at [448, 248] on div at bounding box center [460, 242] width 44 height 17
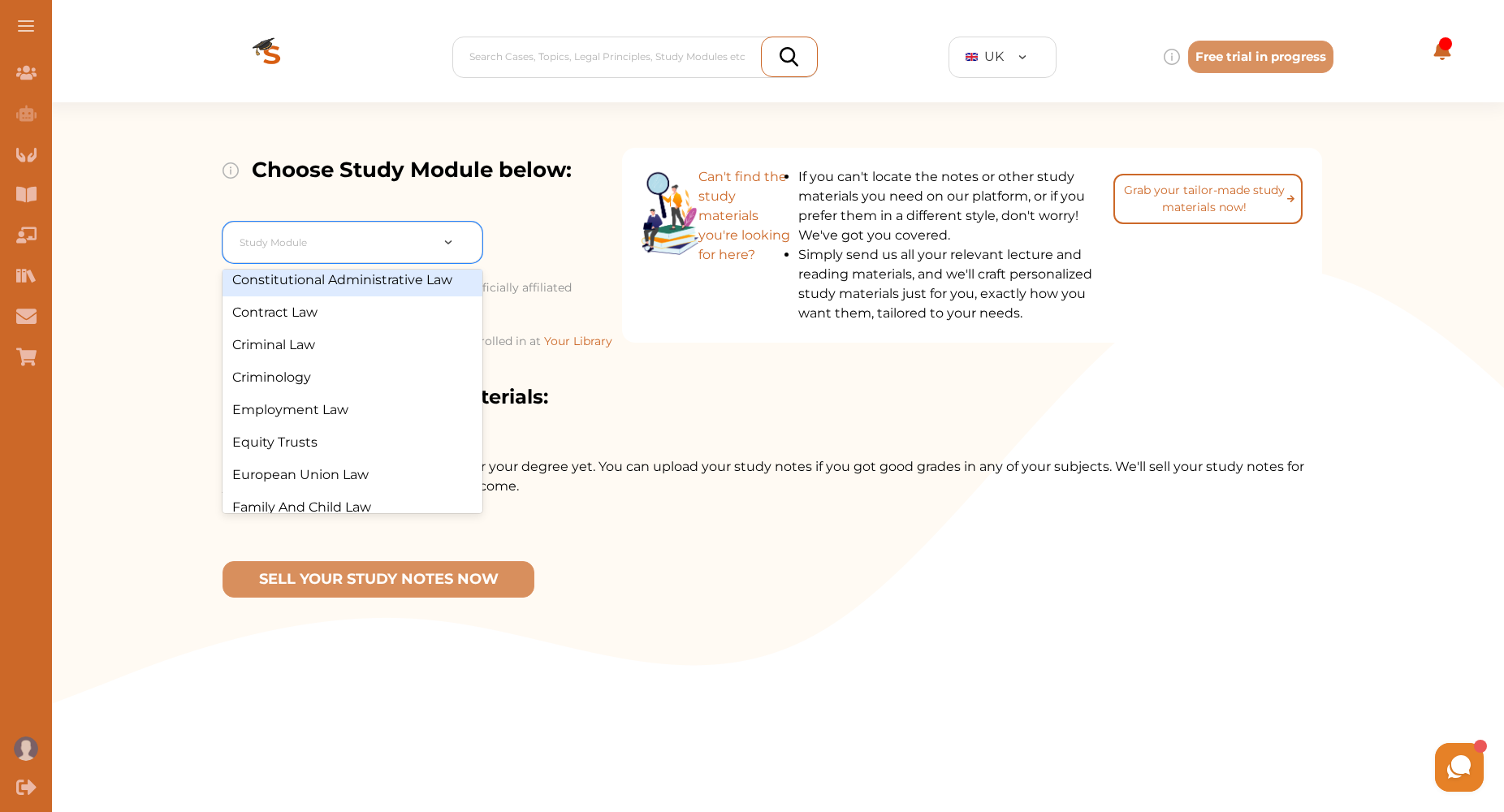
scroll to position [278, 0]
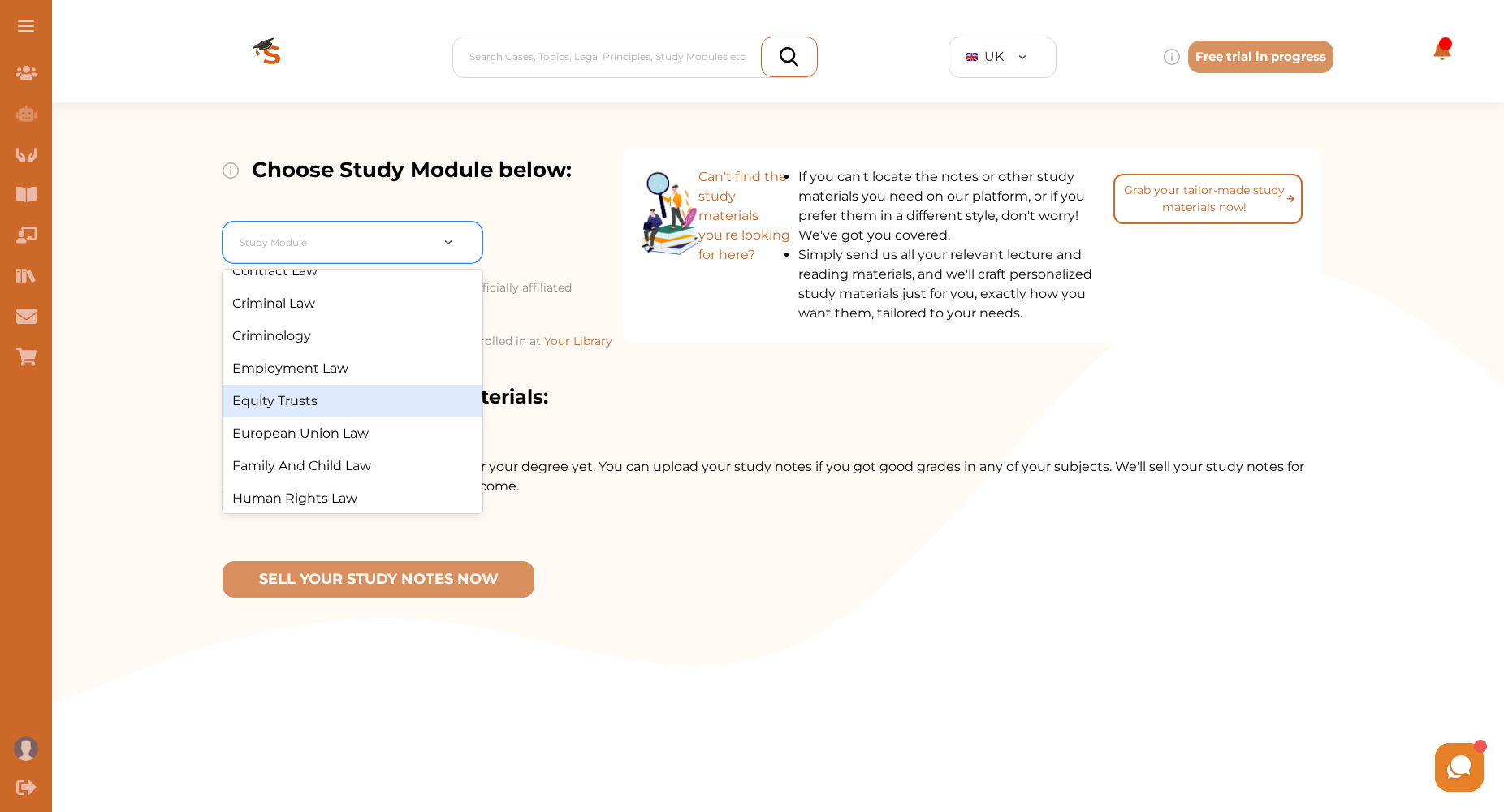
click at [285, 407] on div "Equity Trusts" at bounding box center [352, 401] width 260 height 33
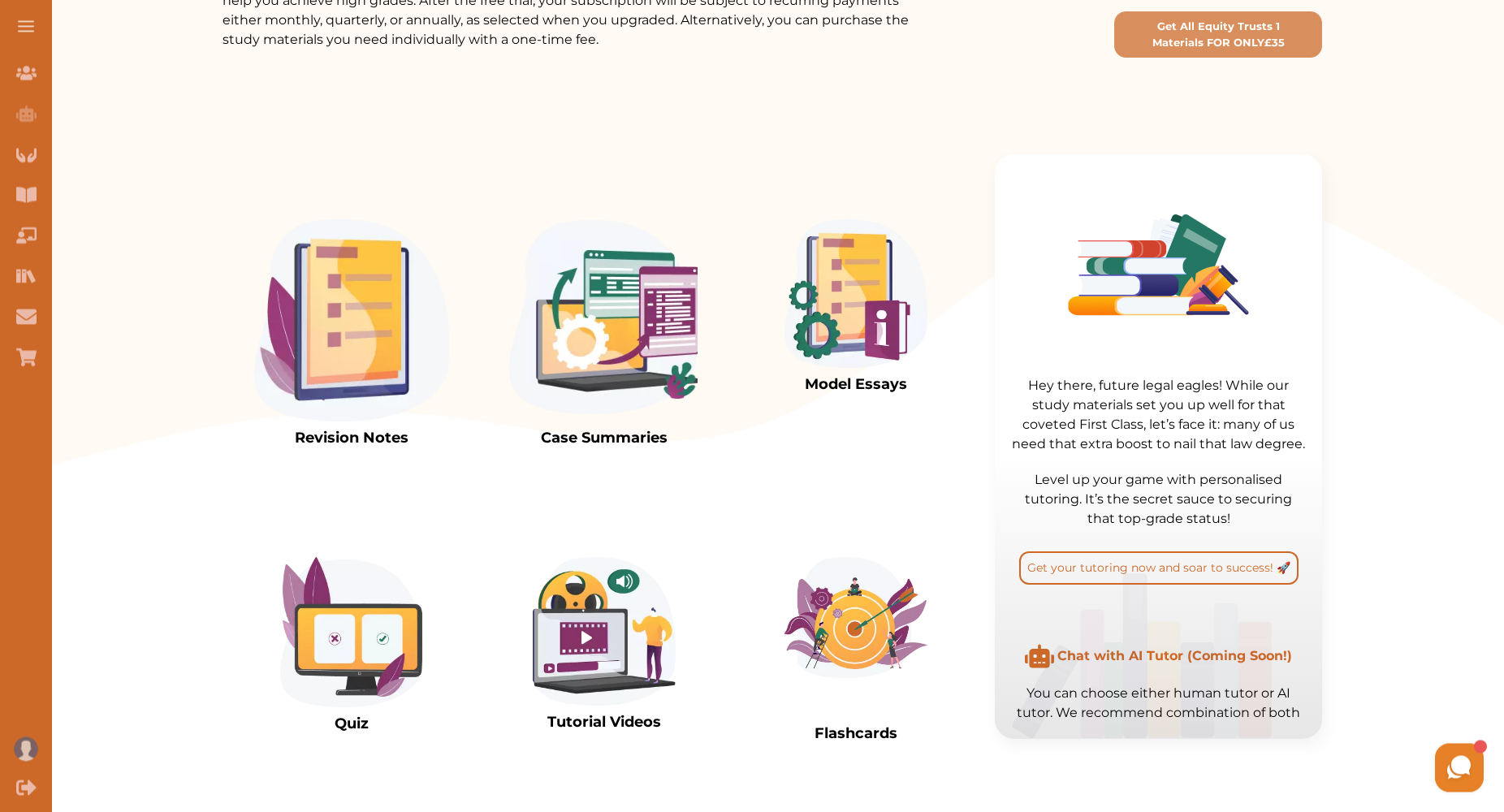
scroll to position [331, 0]
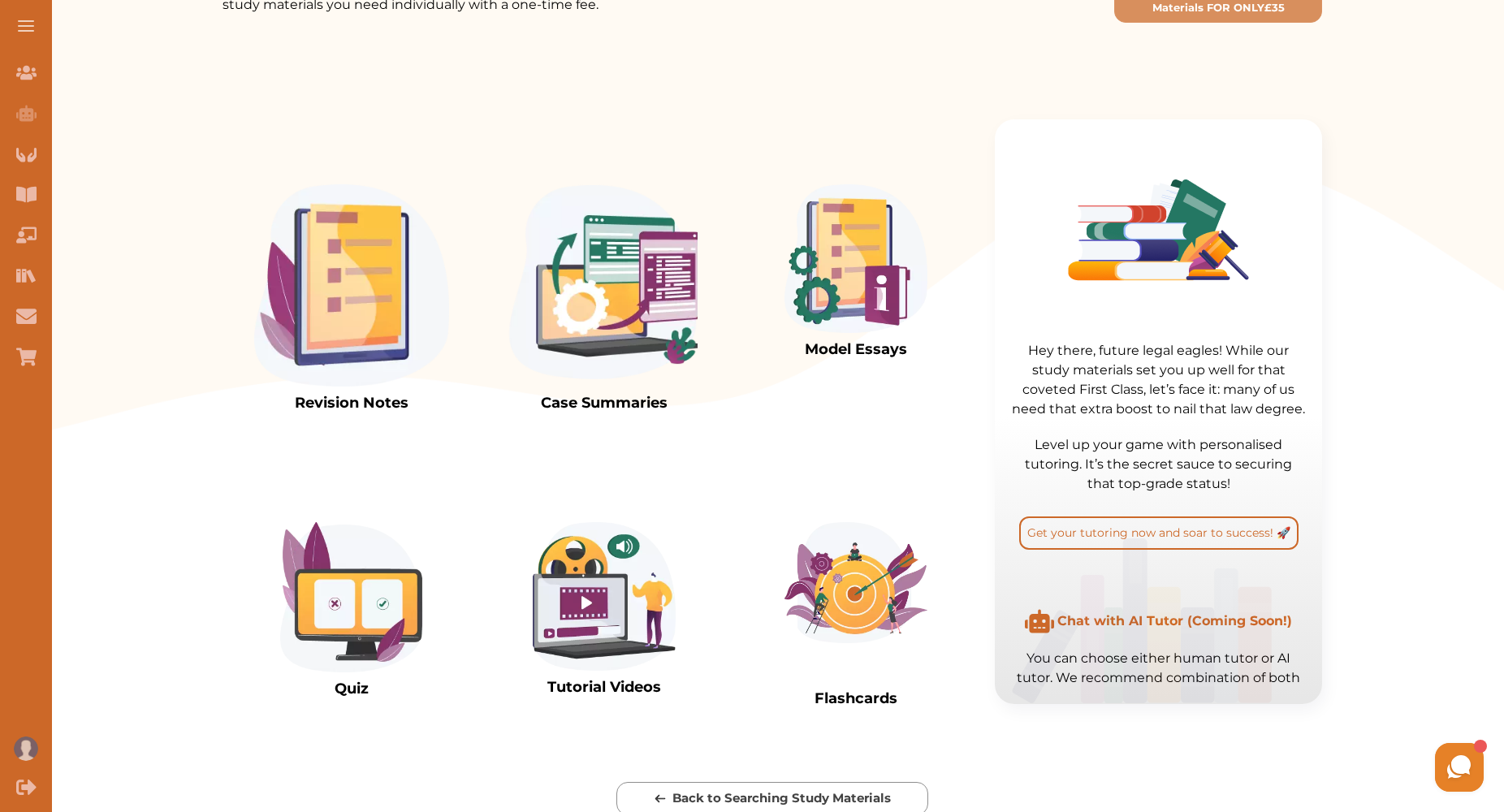
click at [837, 340] on p "Model Essays" at bounding box center [856, 349] width 143 height 22
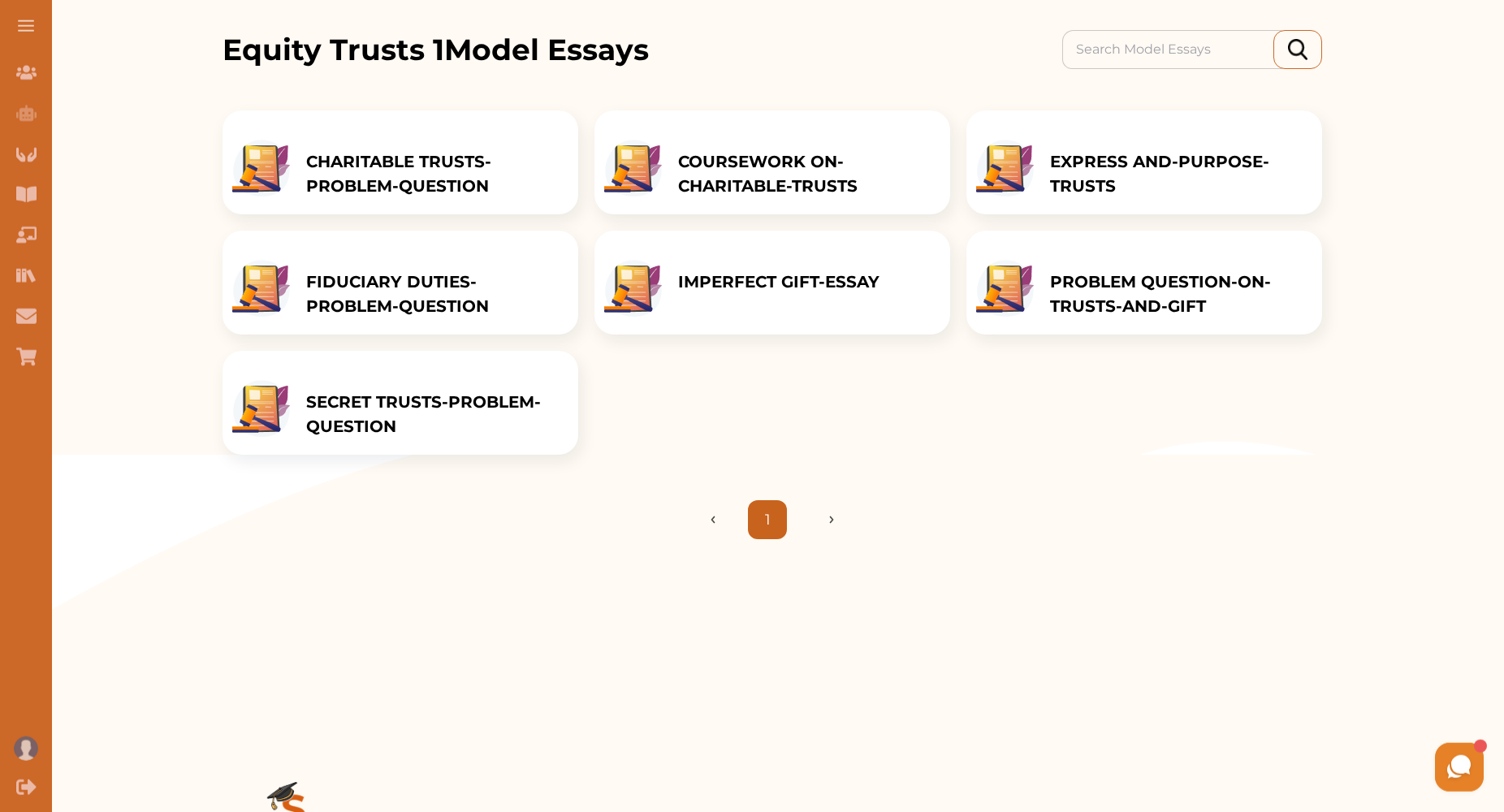
scroll to position [13, 0]
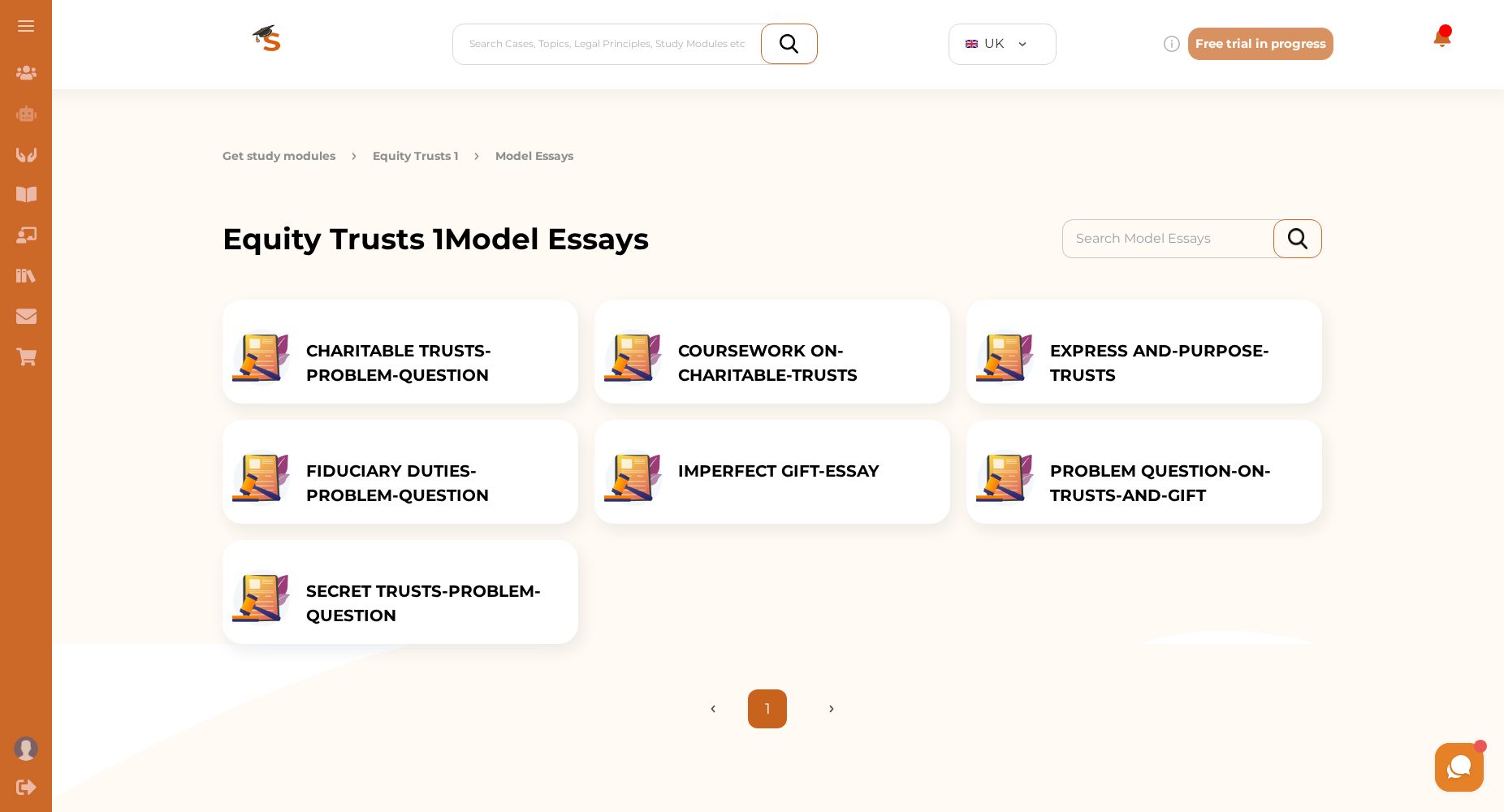
click at [701, 472] on p "IMPERFECT GIFT-ESSAY" at bounding box center [779, 471] width 201 height 25
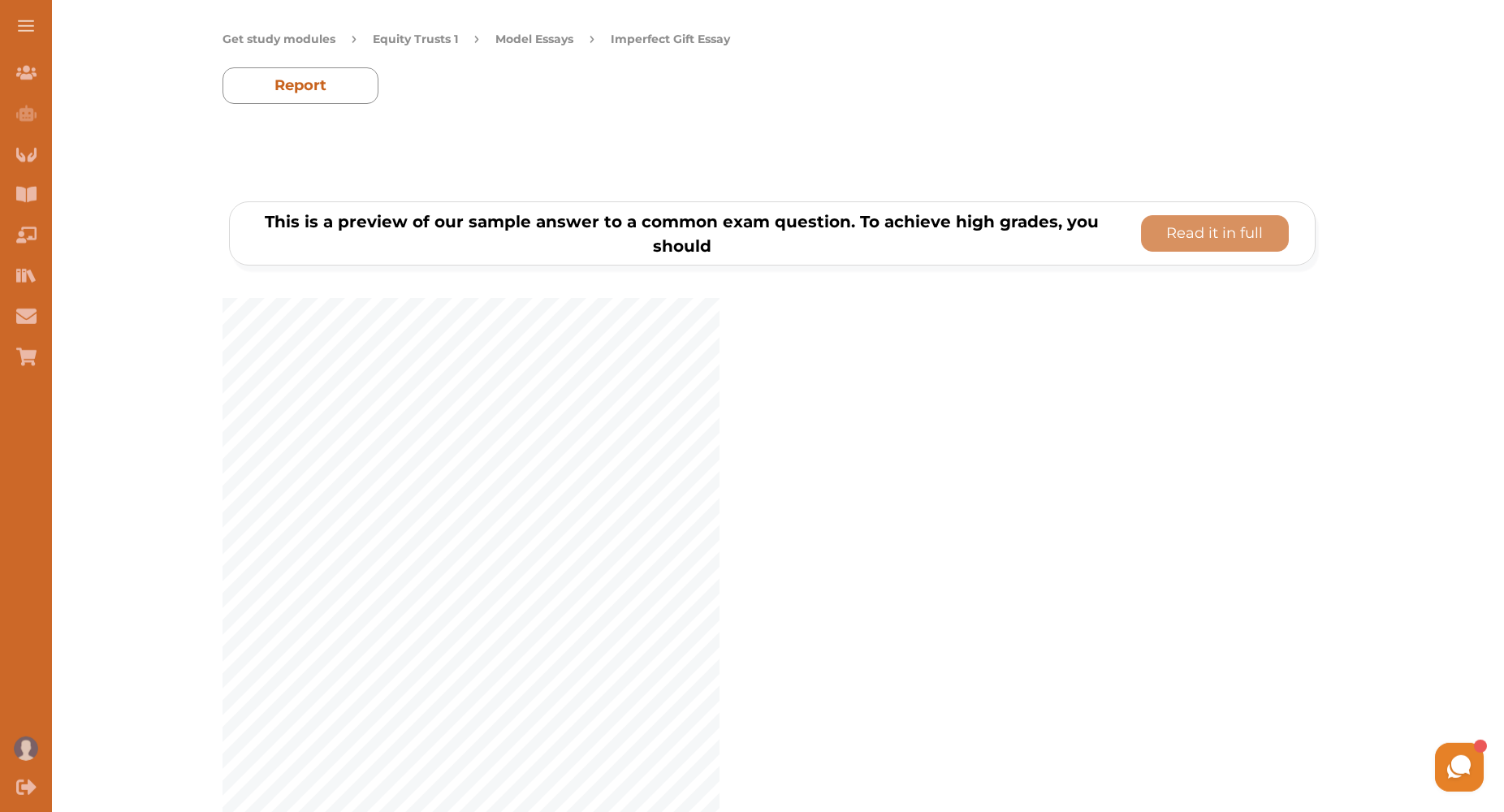
scroll to position [96, 0]
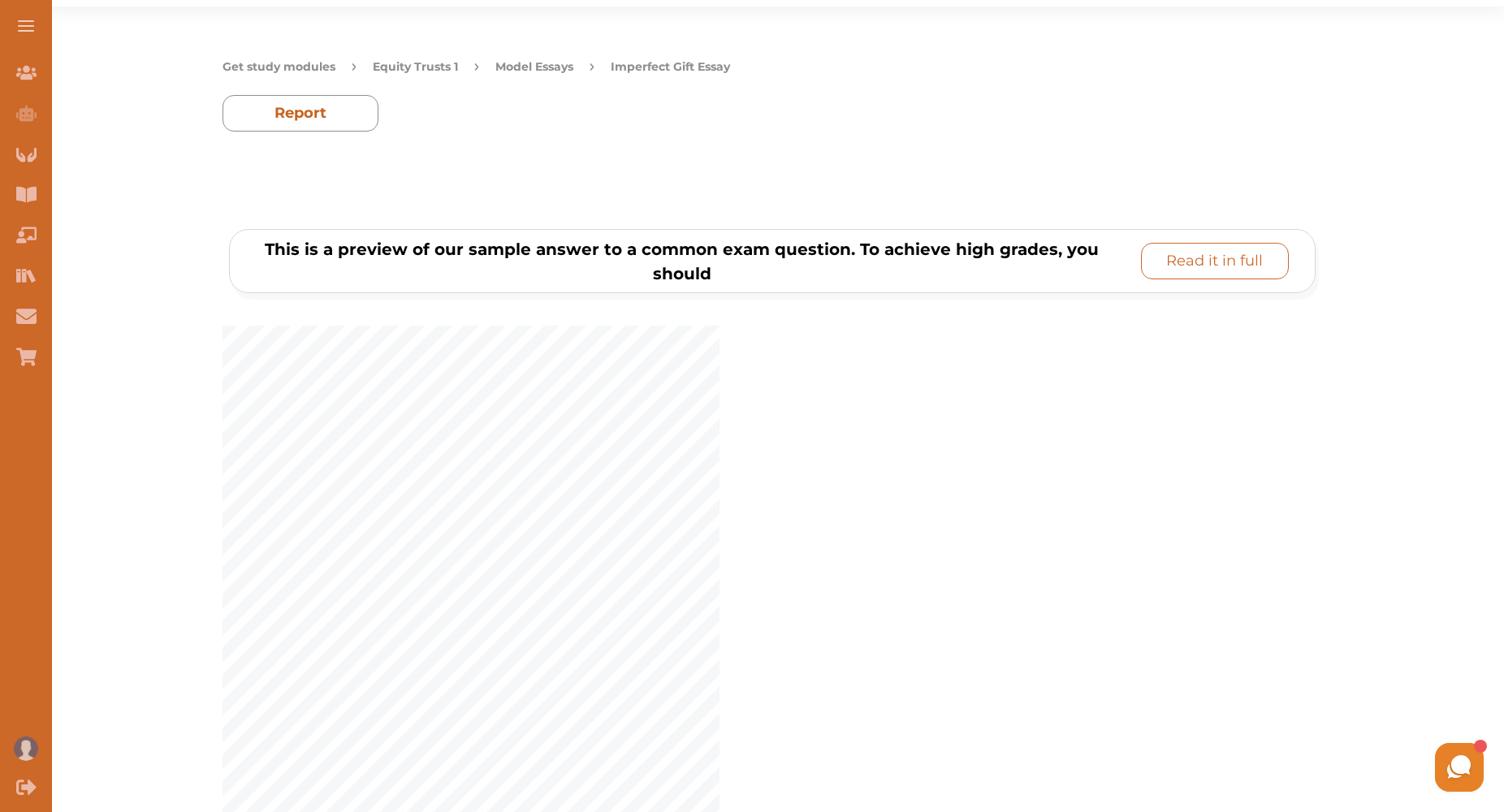
click at [1227, 257] on p "Read it in full" at bounding box center [1214, 260] width 97 height 22
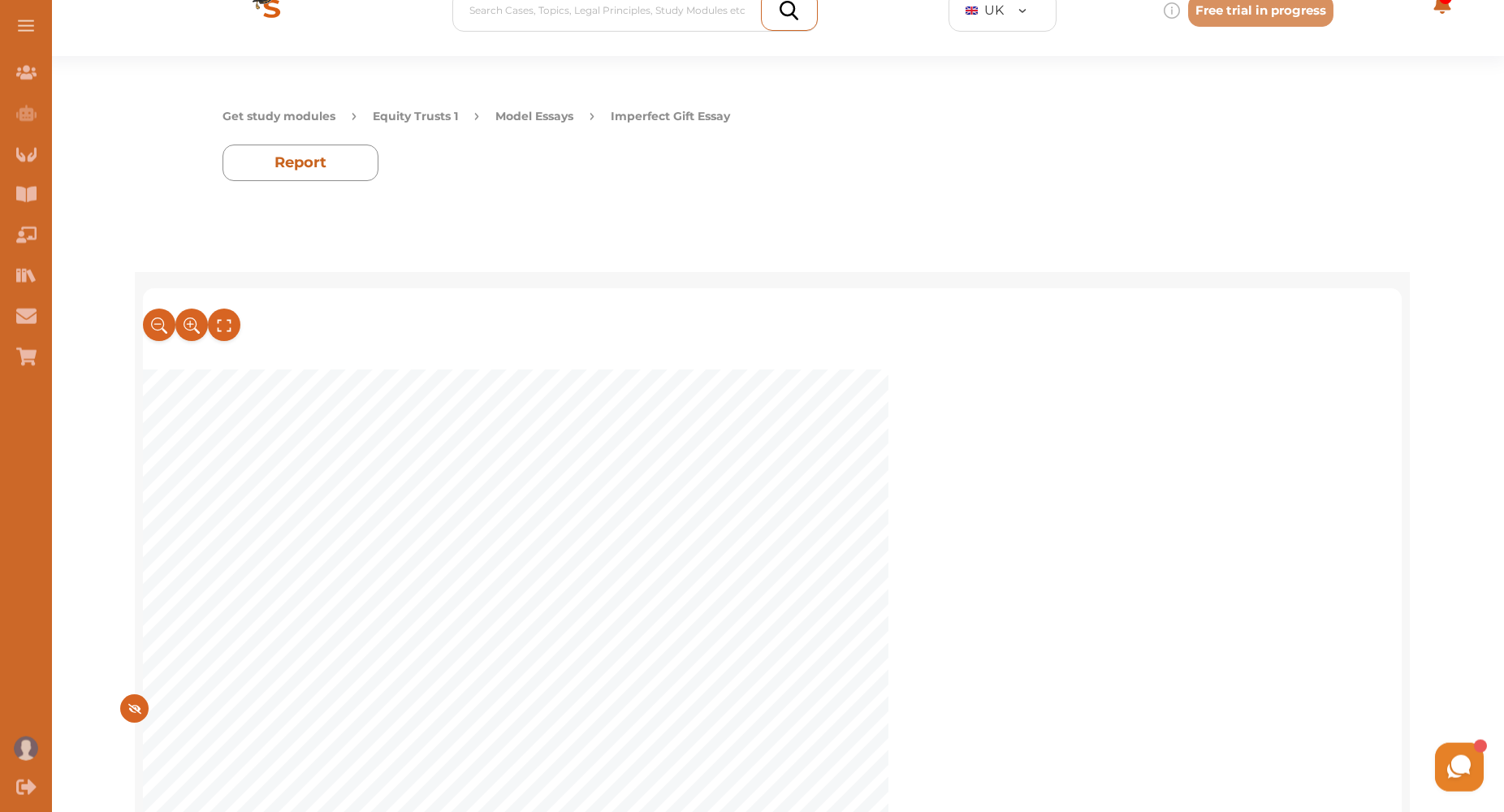
scroll to position [0, 0]
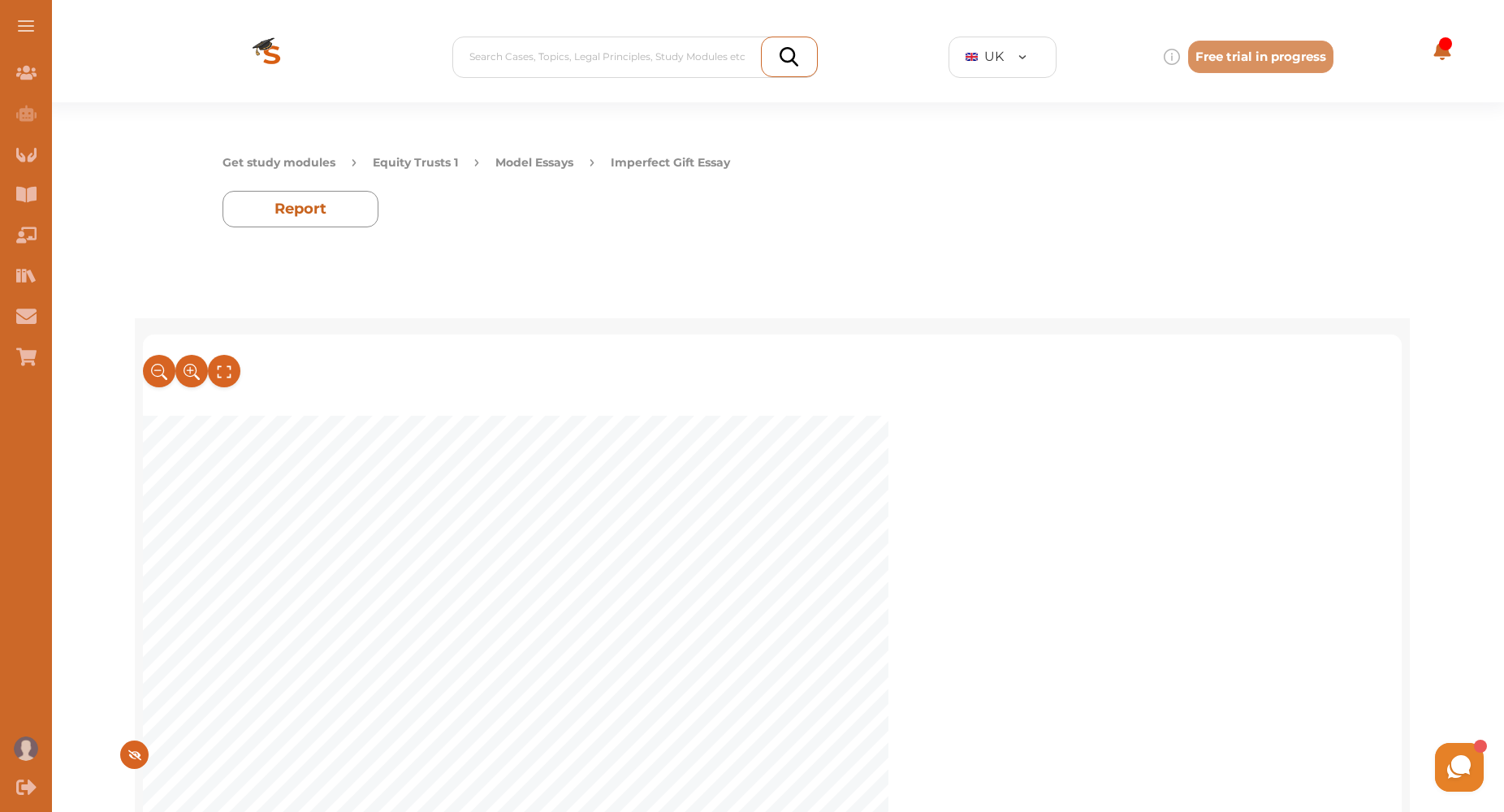
click at [35, 25] on button at bounding box center [26, 26] width 52 height 52
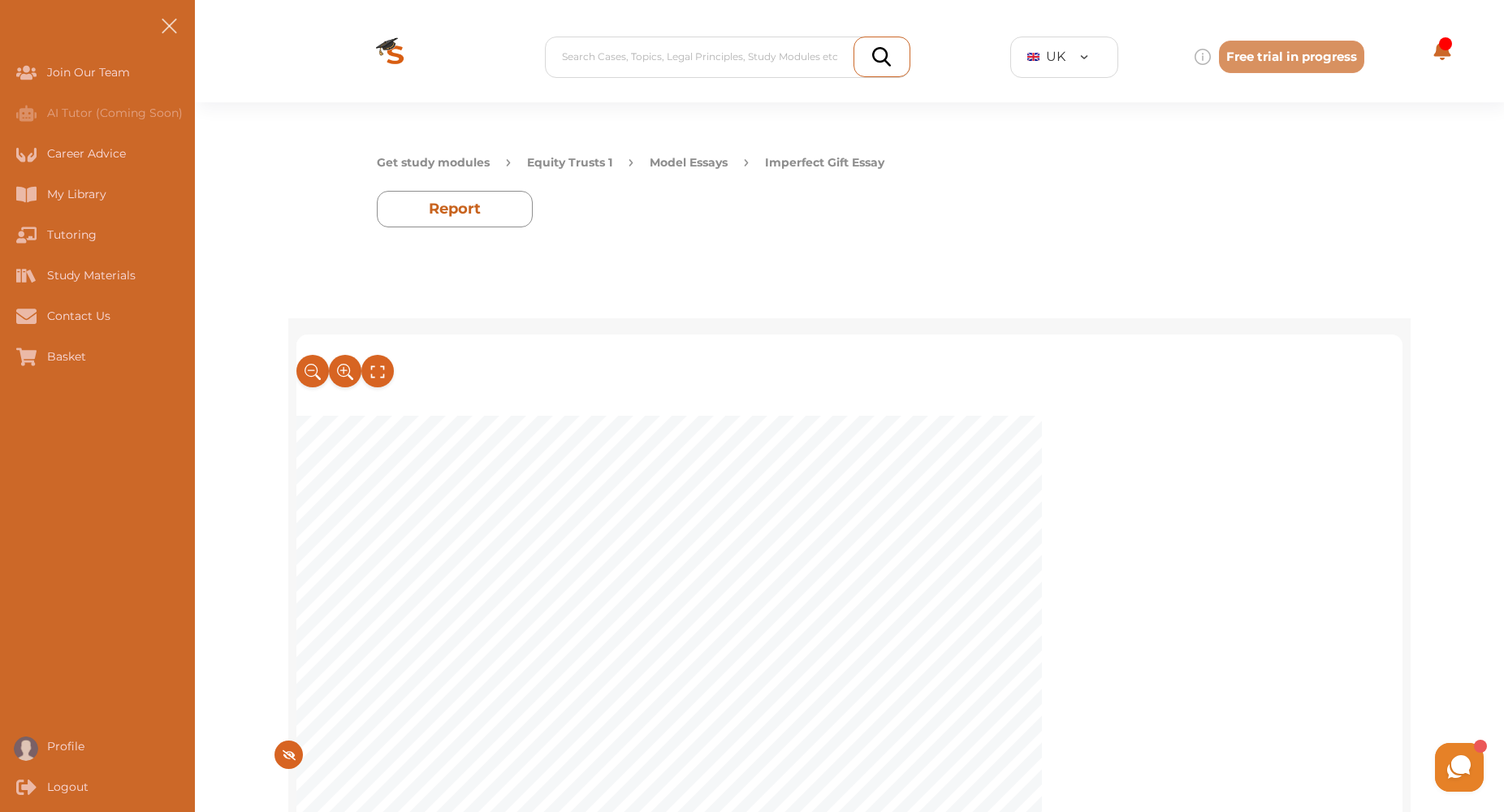
click at [594, 551] on span "Question" at bounding box center [574, 550] width 69 height 19
click at [1068, 602] on span "Using case law, describe the ways in which equity will perfect and imperfect gi…" at bounding box center [835, 594] width 592 height 19
click at [292, 638] on div "1 Equity and Trusts Question : Using case law, describe the ways in which equit…" at bounding box center [849, 740] width 1122 height 845
drag, startPoint x: 1159, startPoint y: 151, endPoint x: 1153, endPoint y: 163, distance: 13.4
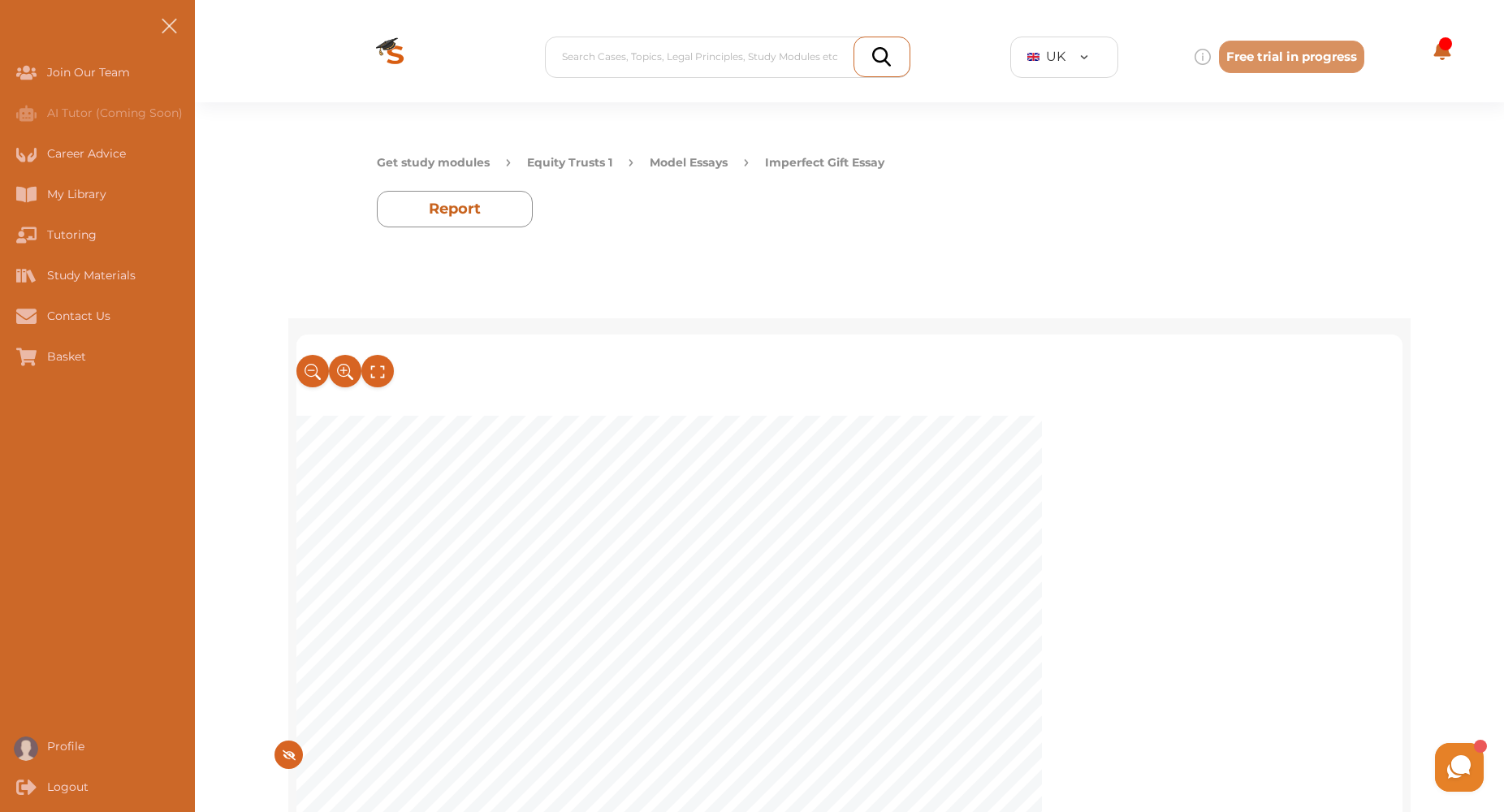
click at [1159, 151] on div "Get study modules Equity Trusts 1 Model Essays Imperfect Gift Essay" at bounding box center [849, 159] width 945 height 36
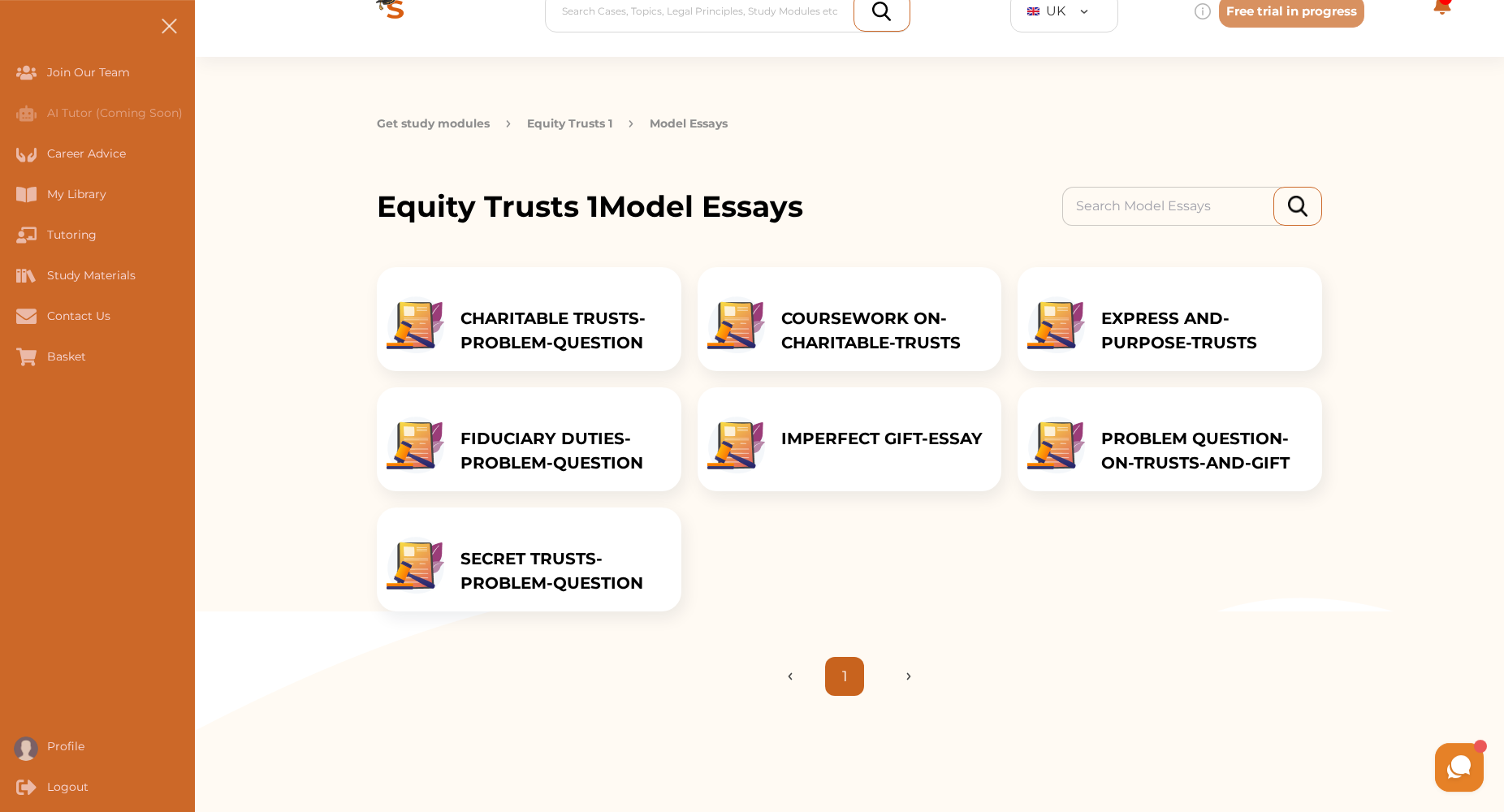
scroll to position [96, 0]
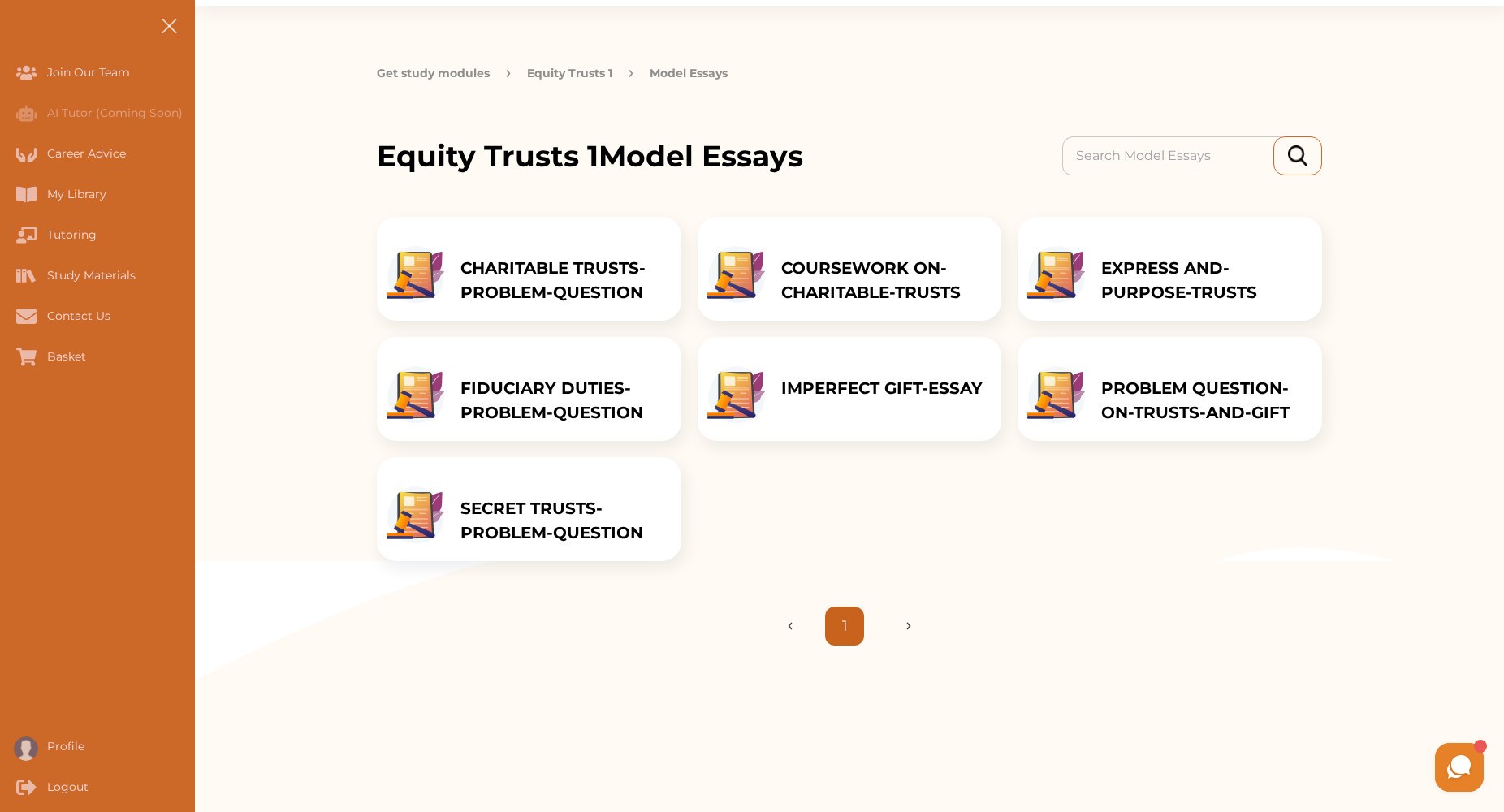
click at [1181, 279] on p "EXPRESS AND-PURPOSE-TRUSTS" at bounding box center [1204, 280] width 205 height 49
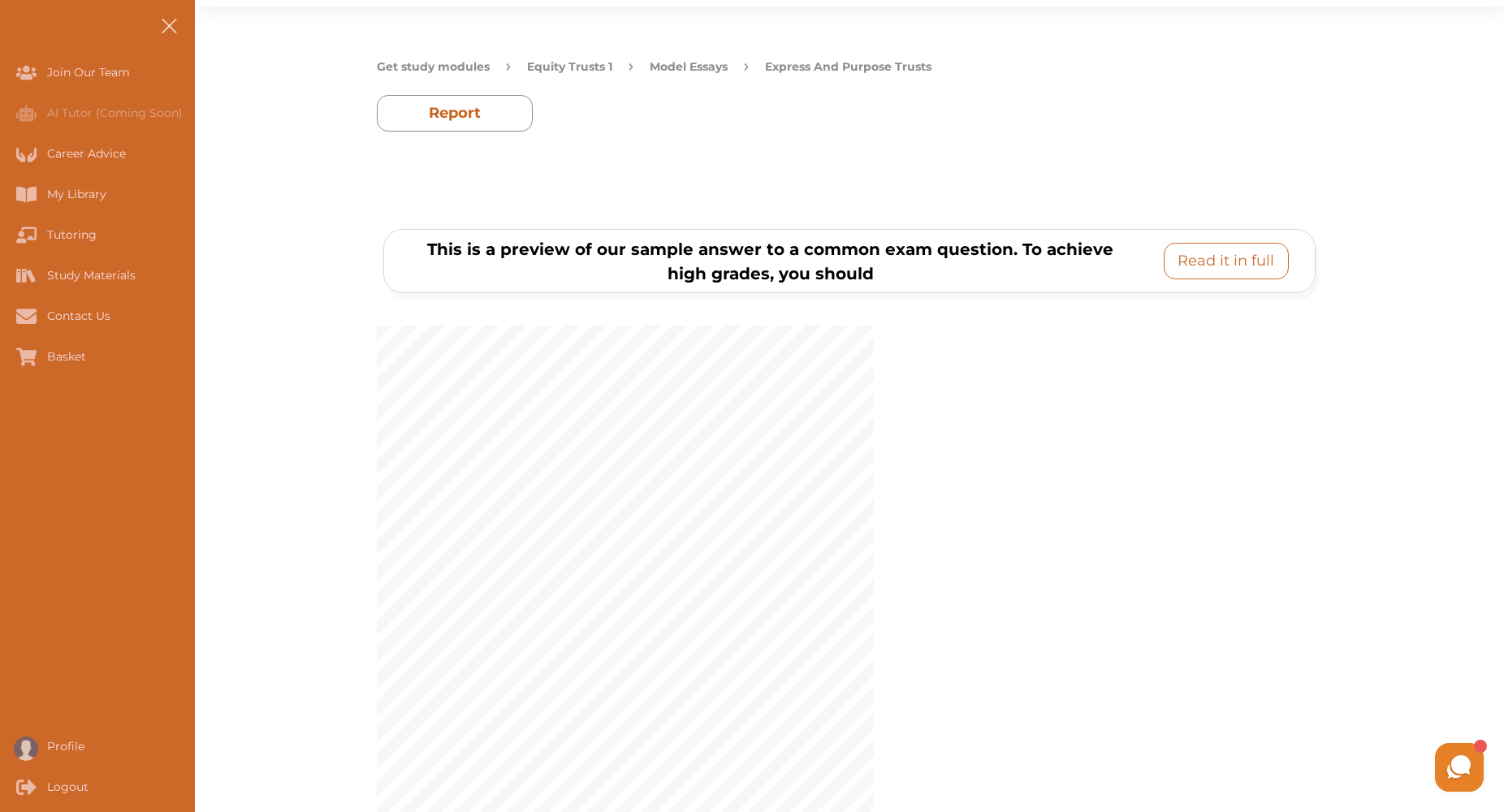
click at [1210, 257] on p "Read it in full" at bounding box center [1226, 260] width 97 height 22
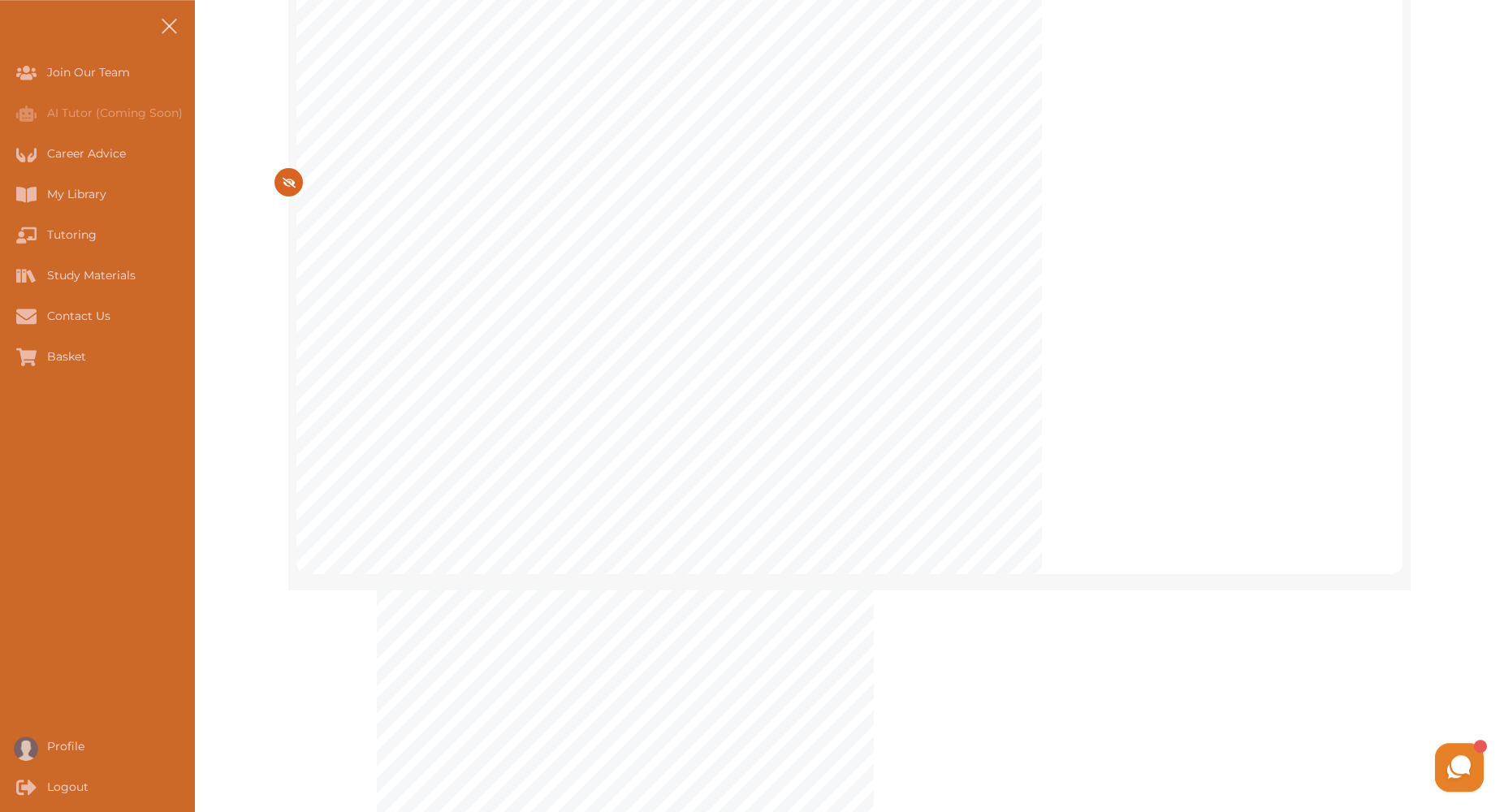
scroll to position [592, 0]
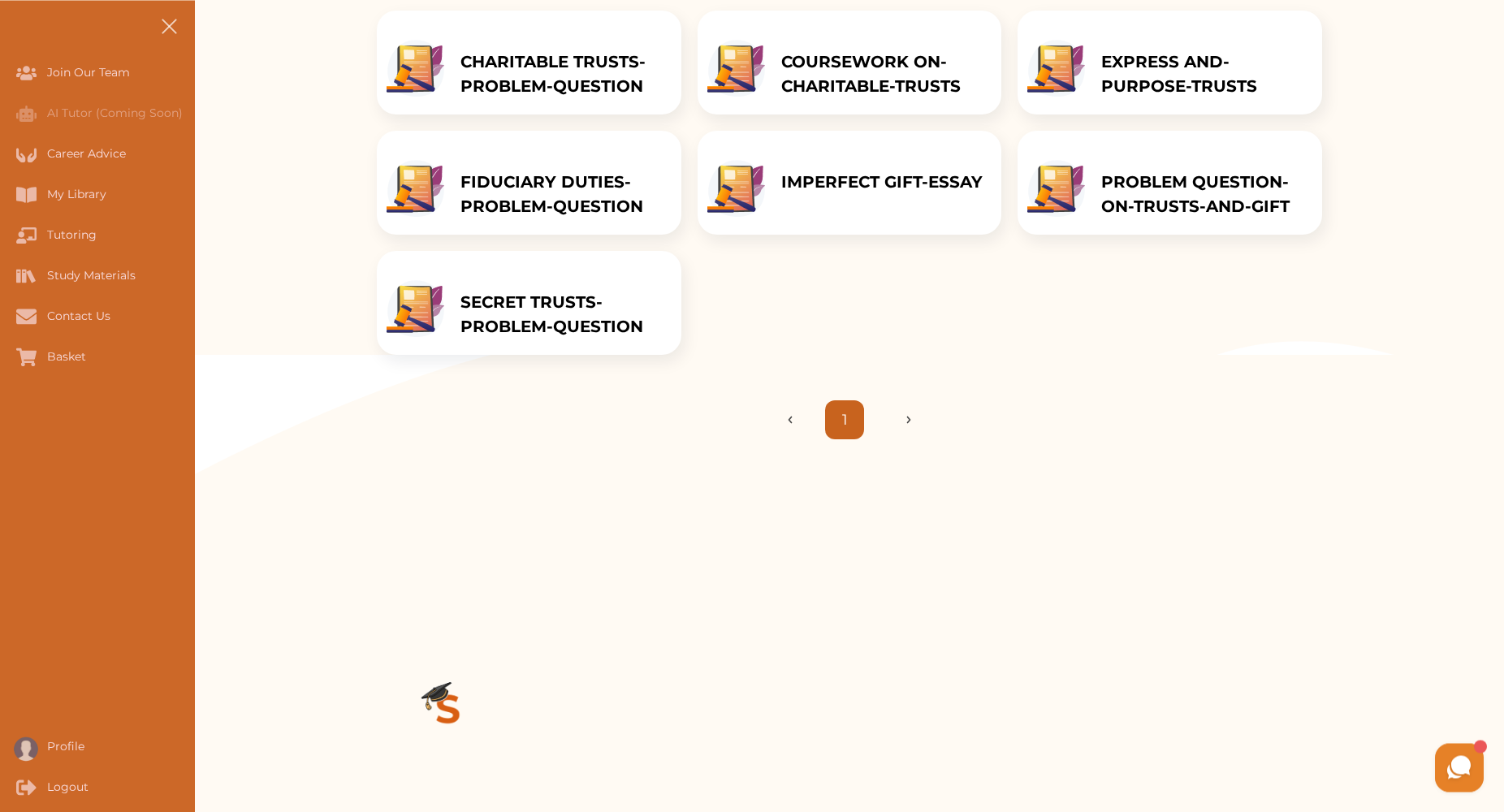
scroll to position [111, 0]
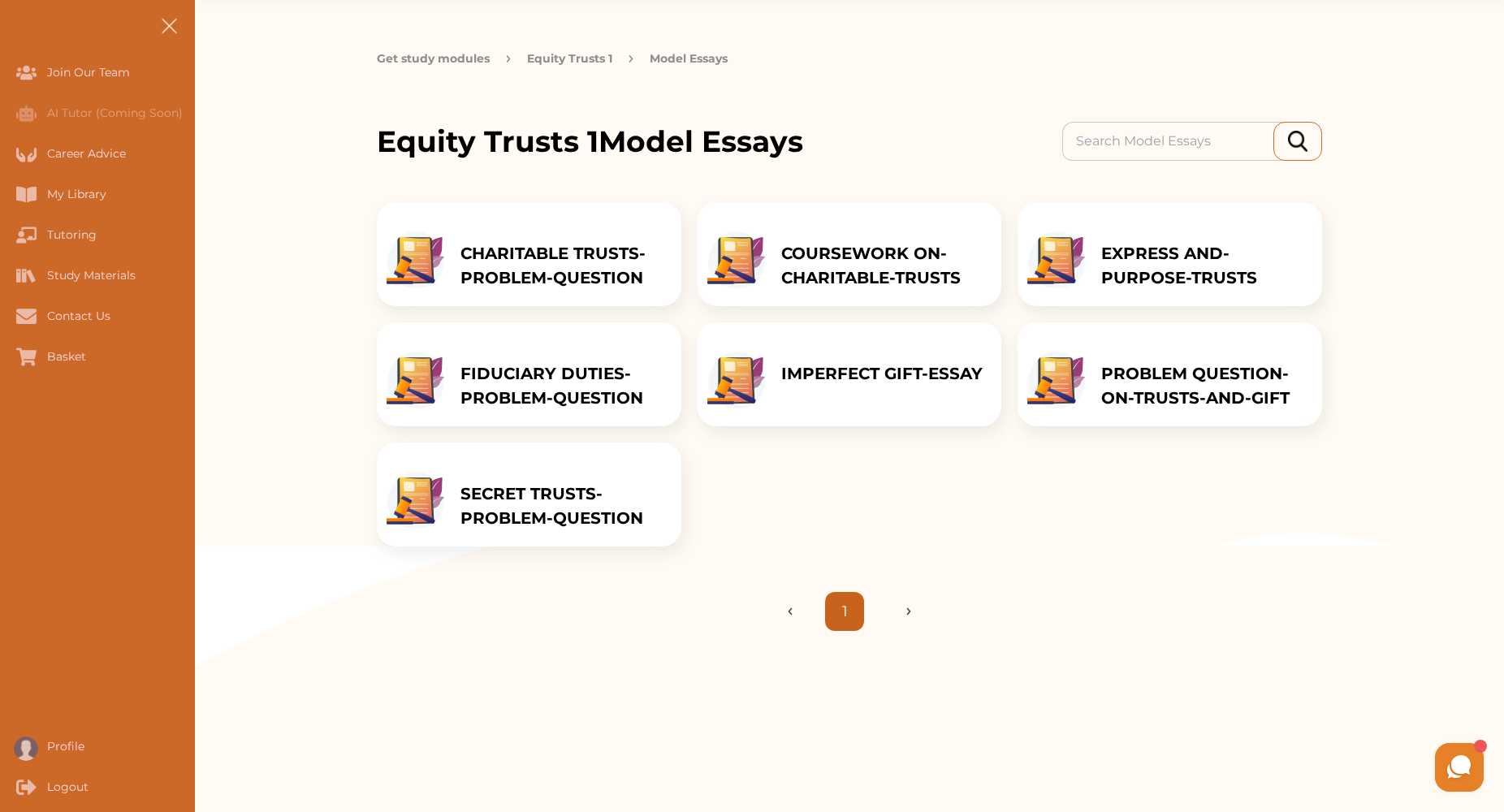
click at [1176, 269] on p "EXPRESS AND-PURPOSE-TRUSTS" at bounding box center [1204, 265] width 205 height 49
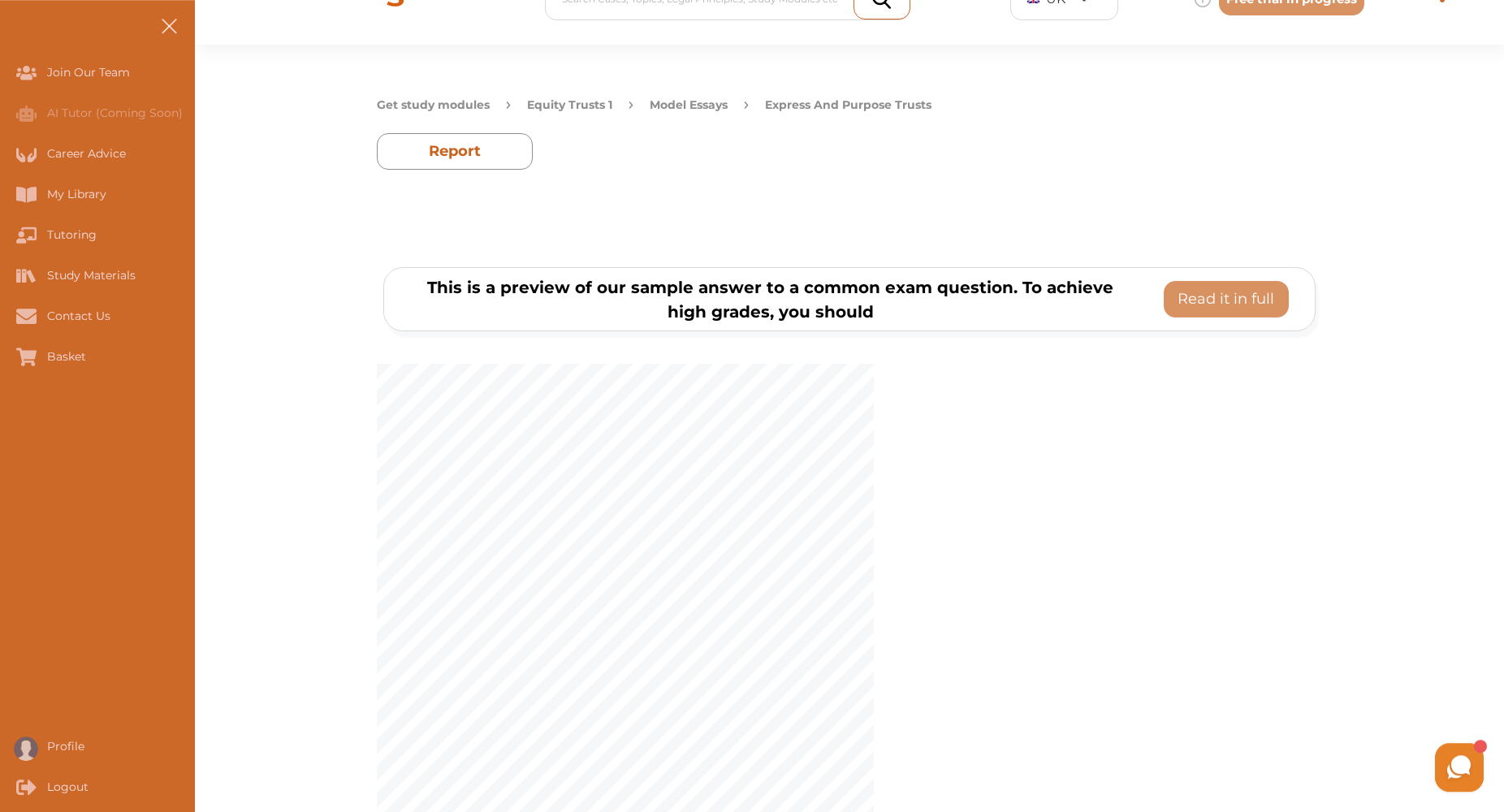
scroll to position [83, 0]
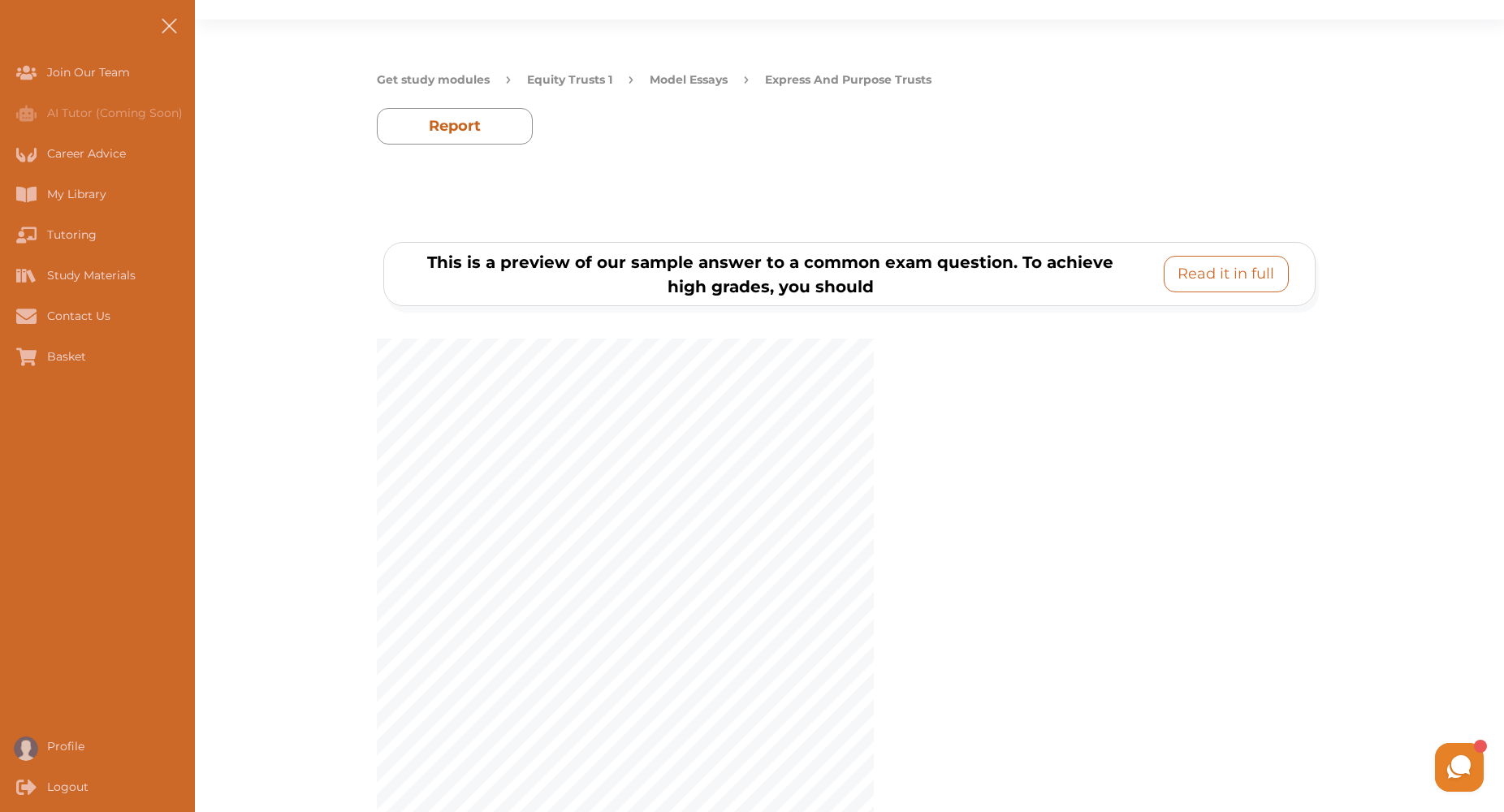
click at [1206, 280] on p "Read it in full" at bounding box center [1226, 274] width 97 height 22
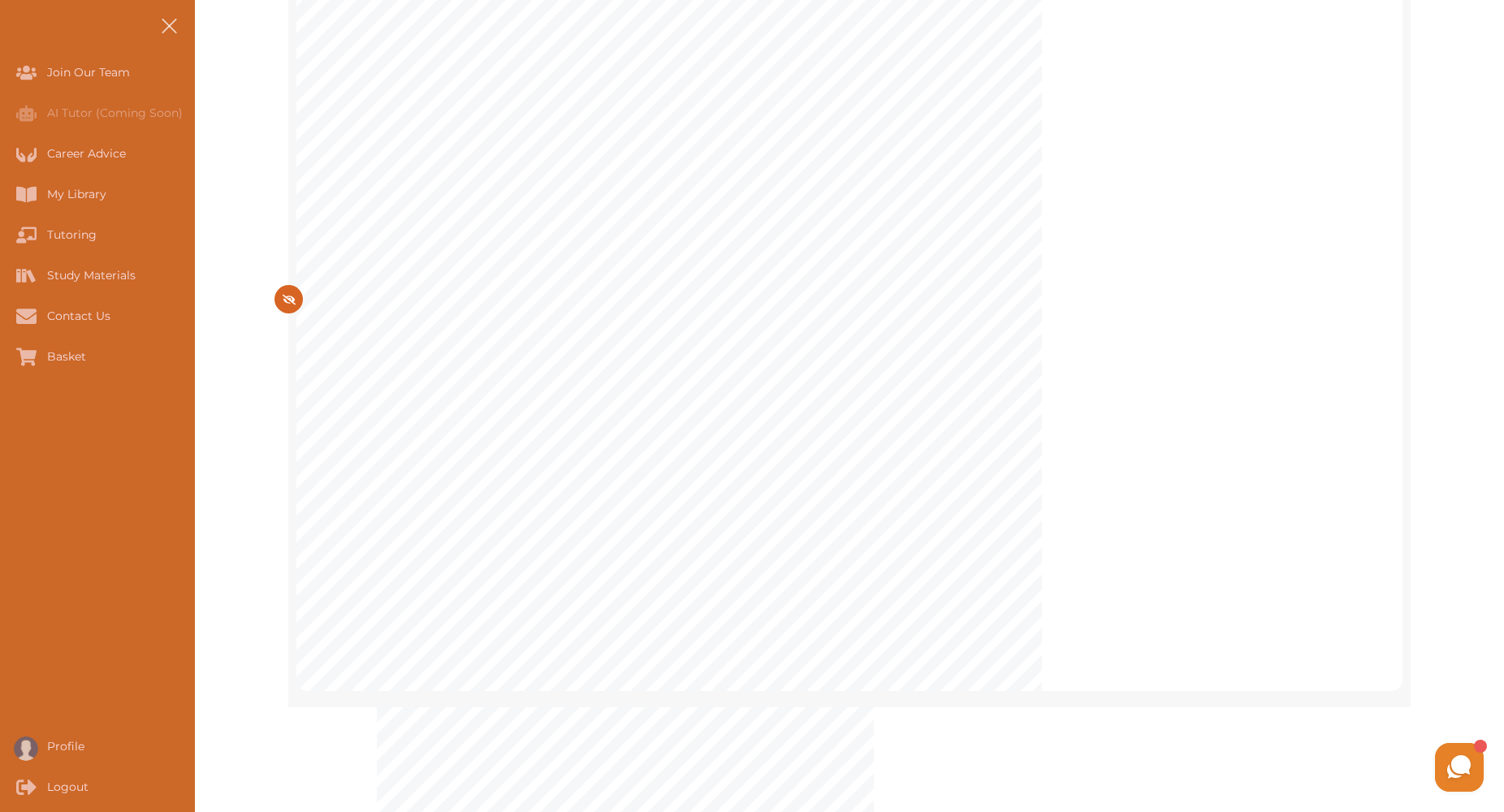
scroll to position [497, 0]
